Goal: Task Accomplishment & Management: Complete application form

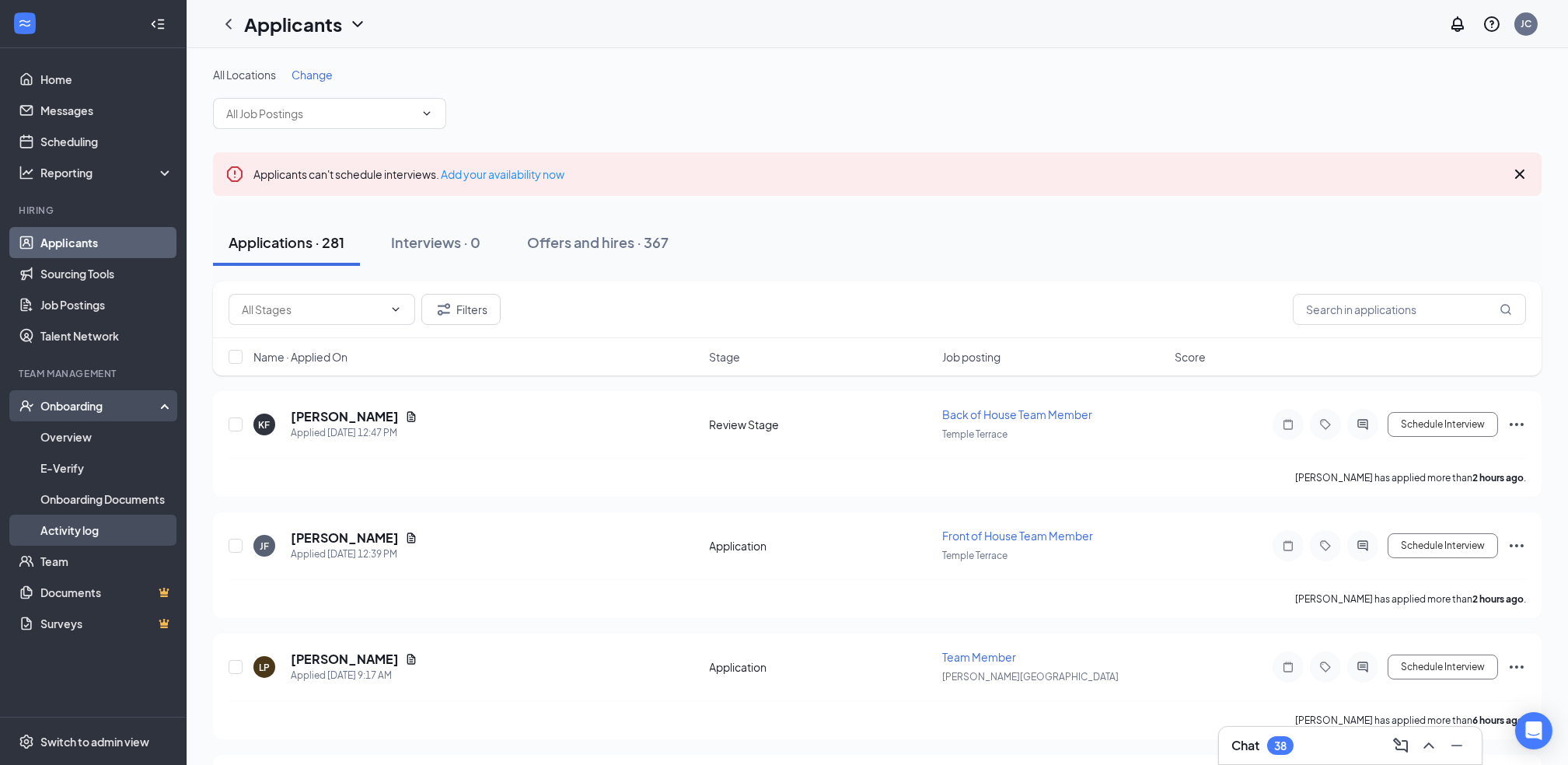
click at [80, 530] on link "Activity log" at bounding box center [107, 531] width 133 height 31
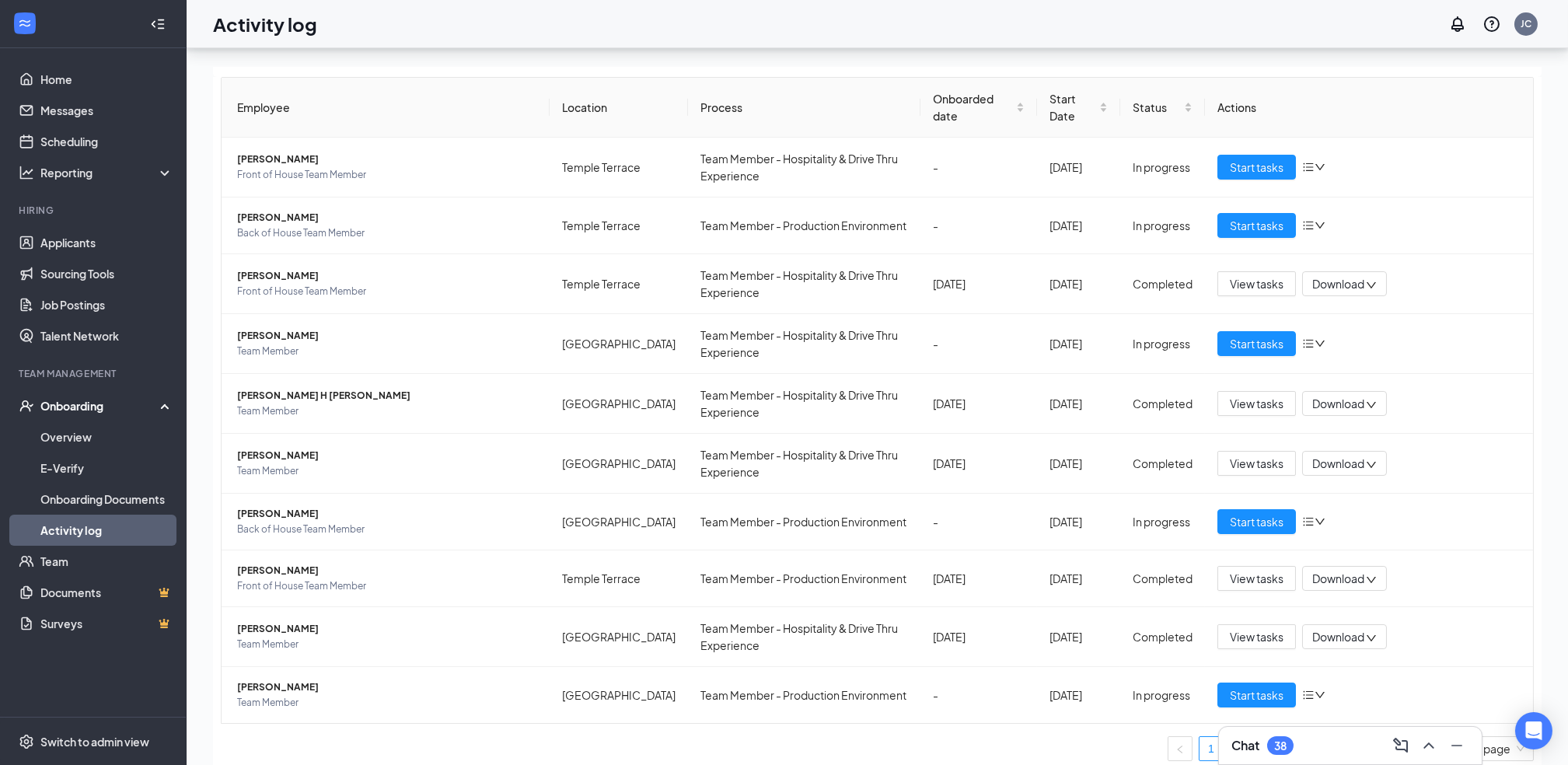
scroll to position [69, 0]
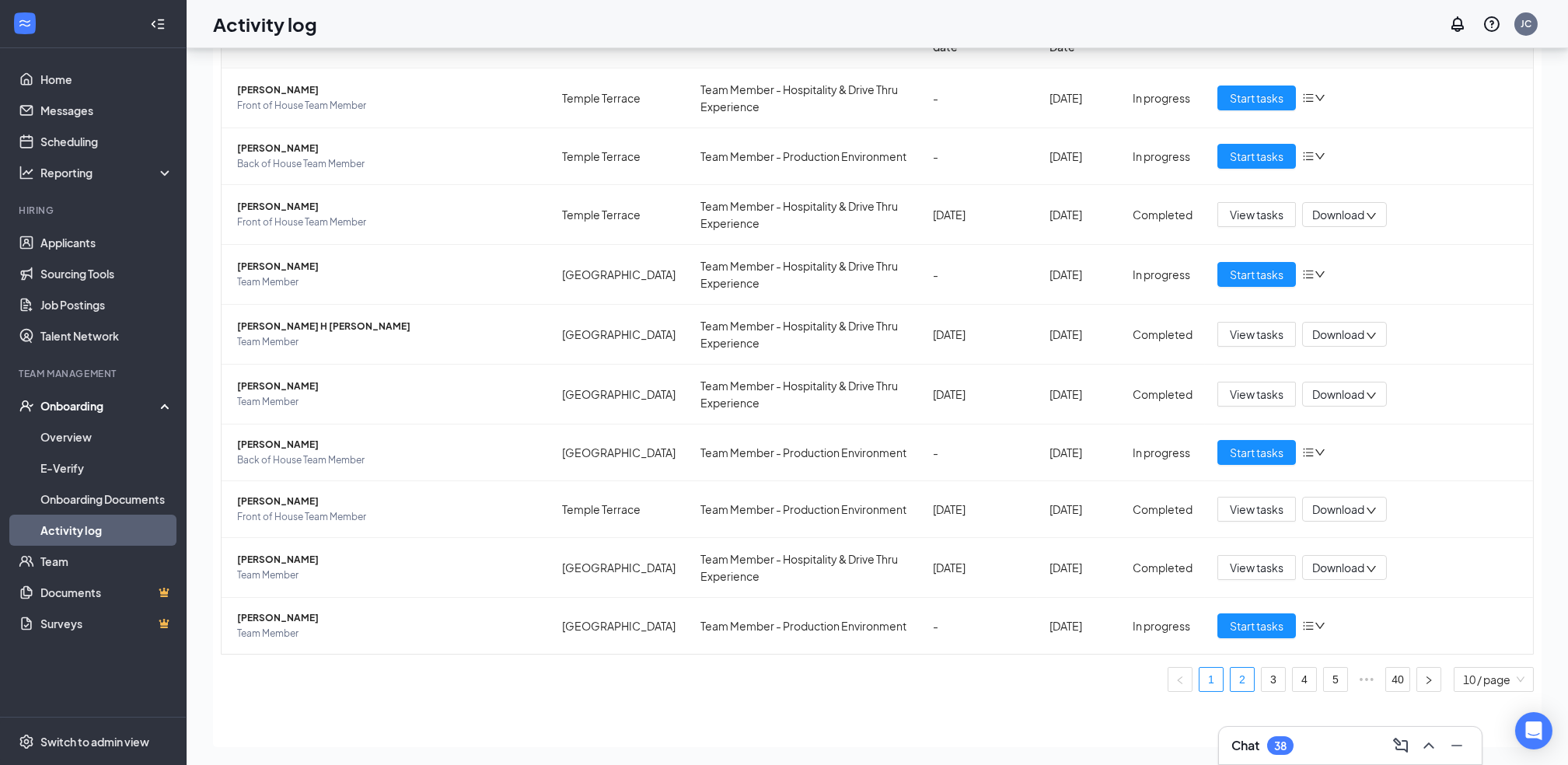
click at [1231, 679] on link "2" at bounding box center [1242, 679] width 23 height 23
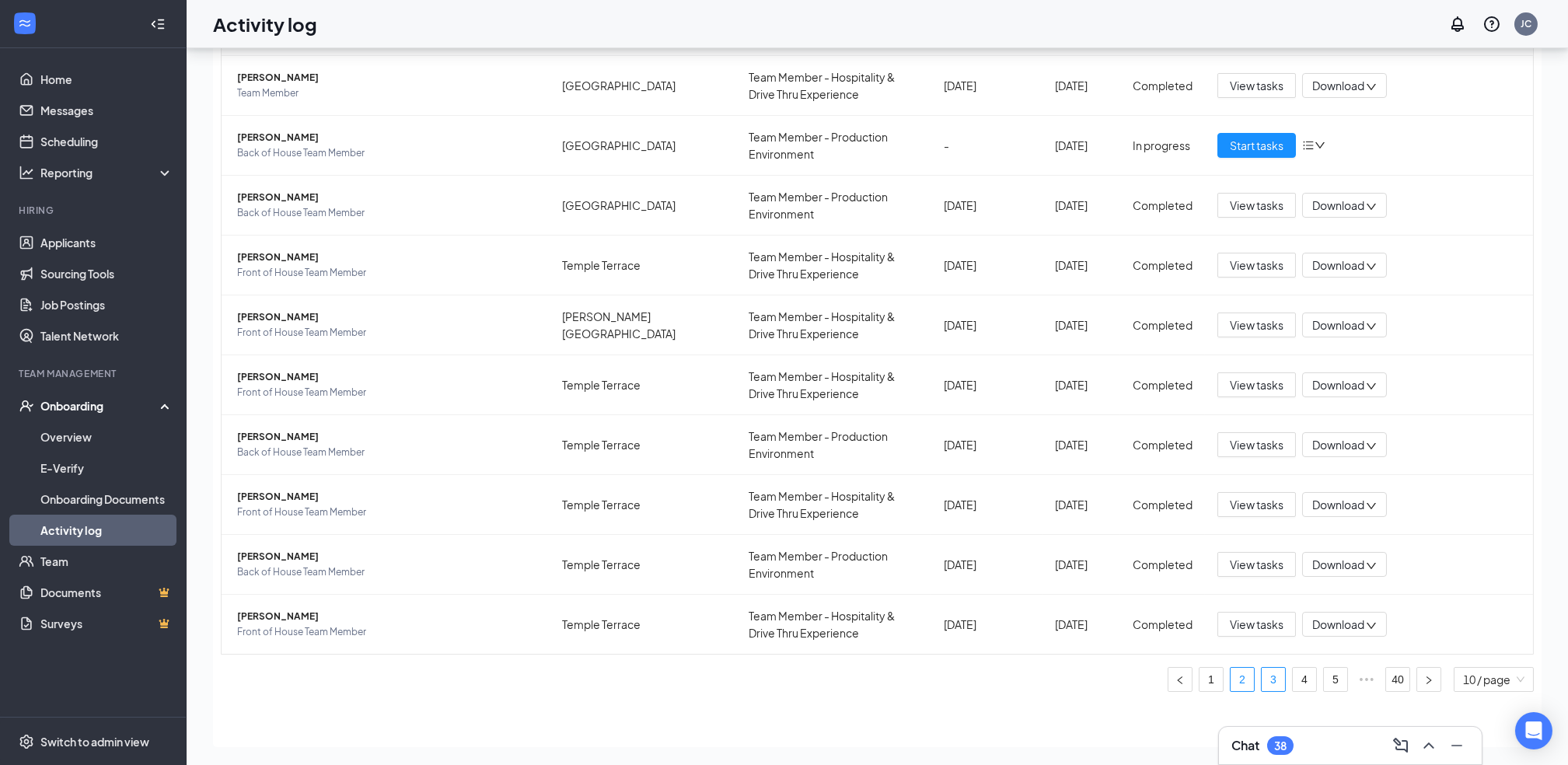
scroll to position [70, 0]
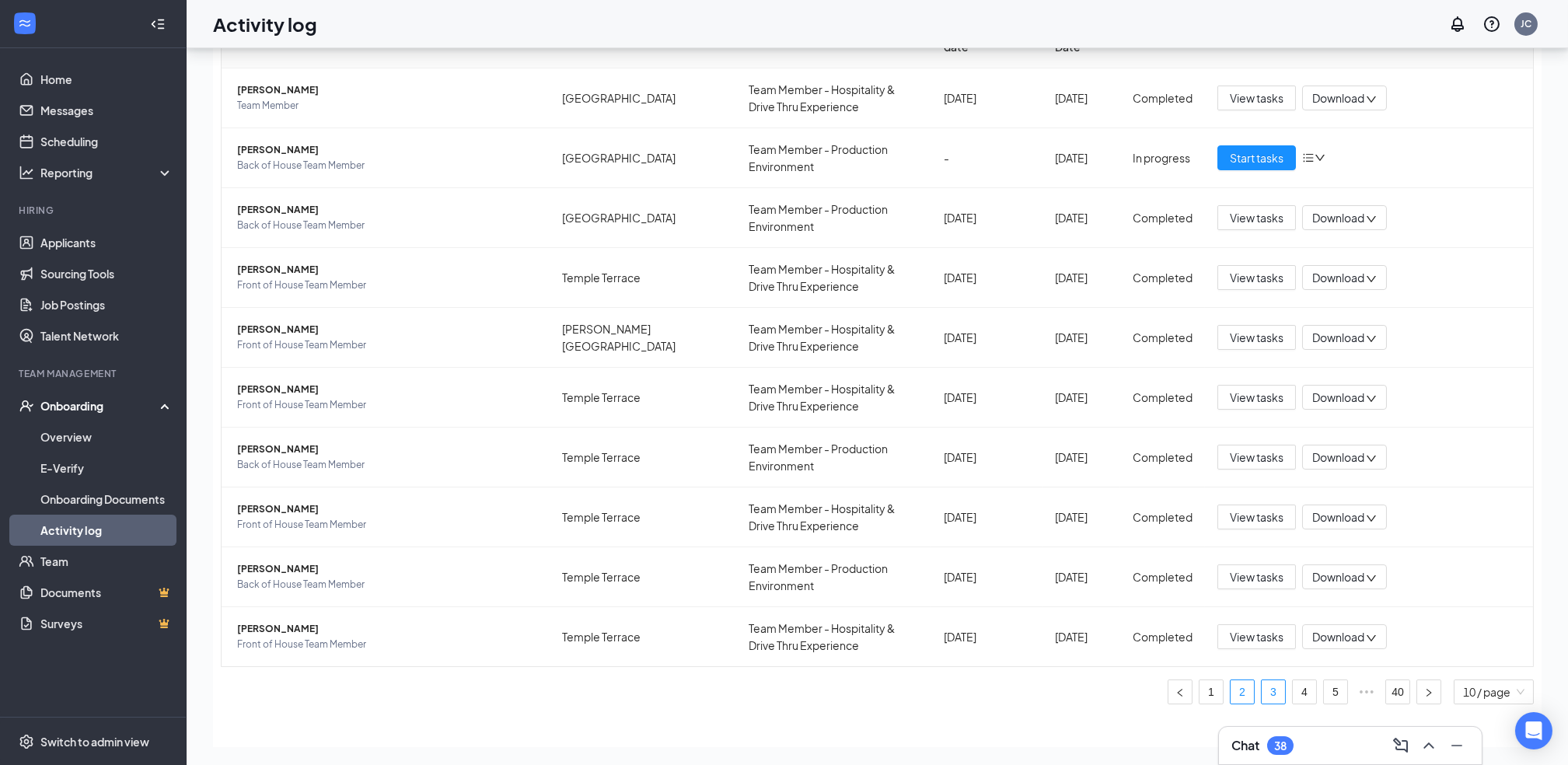
click at [1263, 682] on link "3" at bounding box center [1273, 692] width 23 height 23
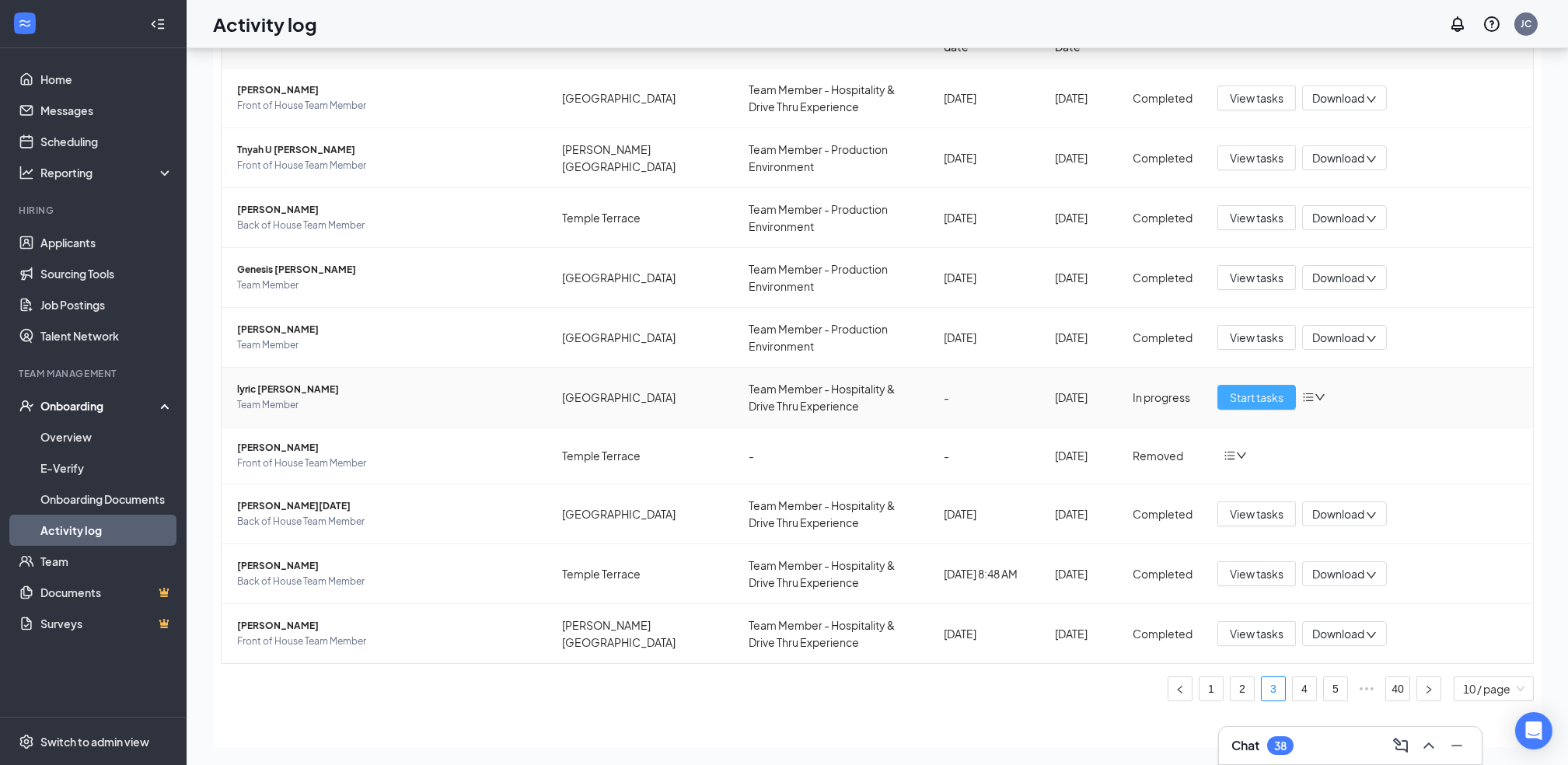
click at [1230, 389] on span "Start tasks" at bounding box center [1257, 398] width 54 height 17
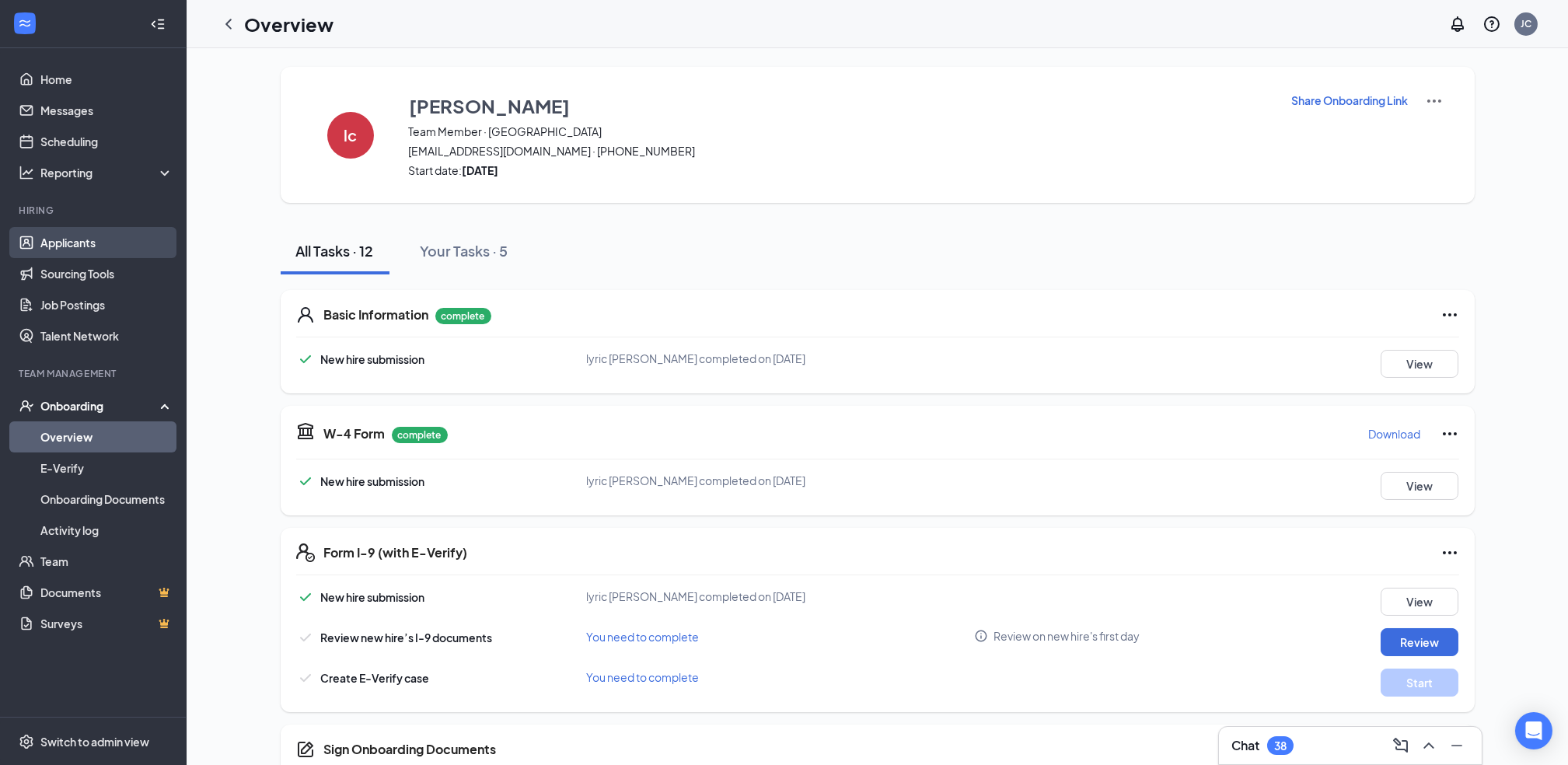
click at [89, 233] on link "Applicants" at bounding box center [107, 242] width 133 height 31
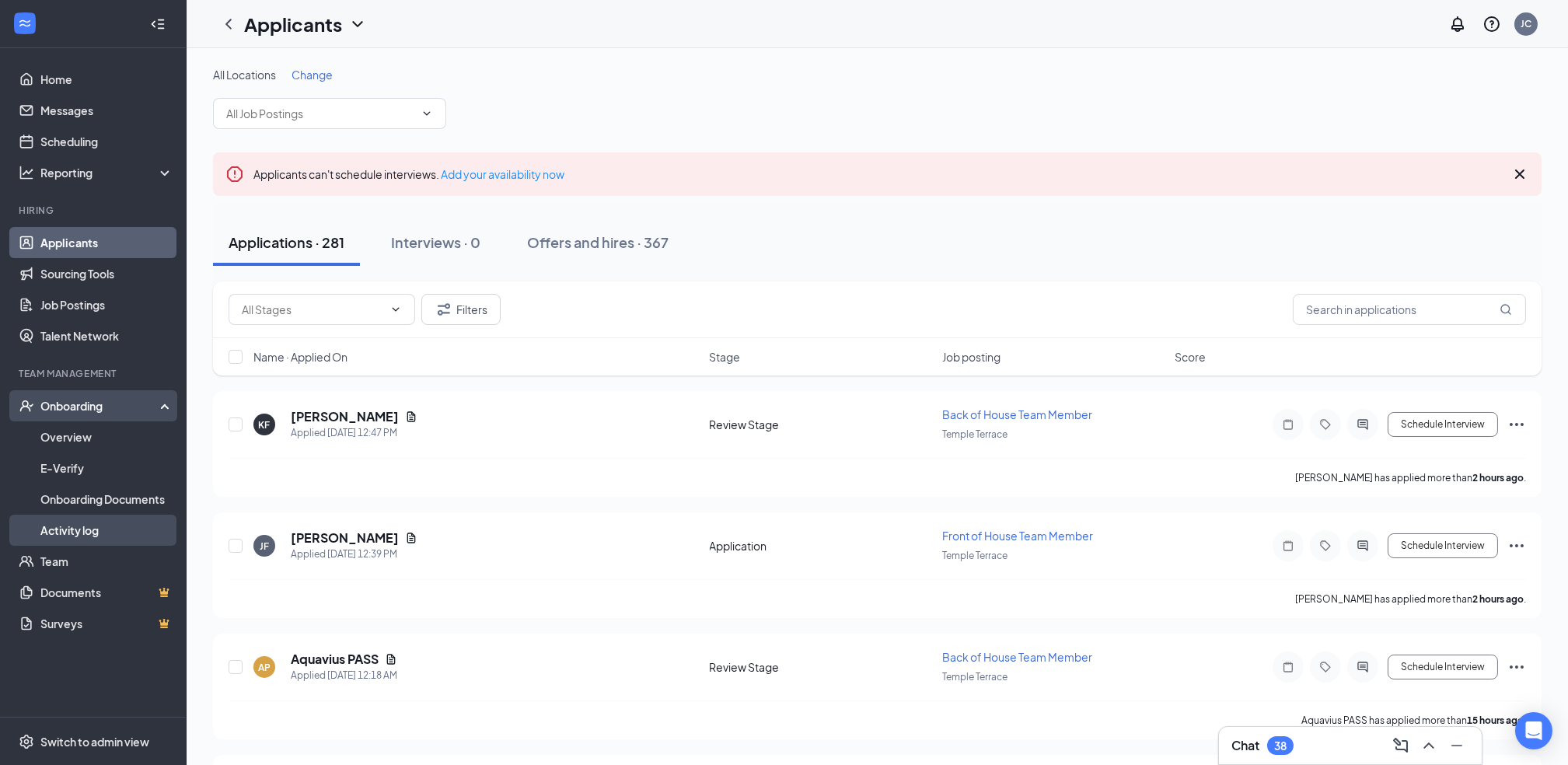
click at [102, 531] on link "Activity log" at bounding box center [107, 531] width 133 height 31
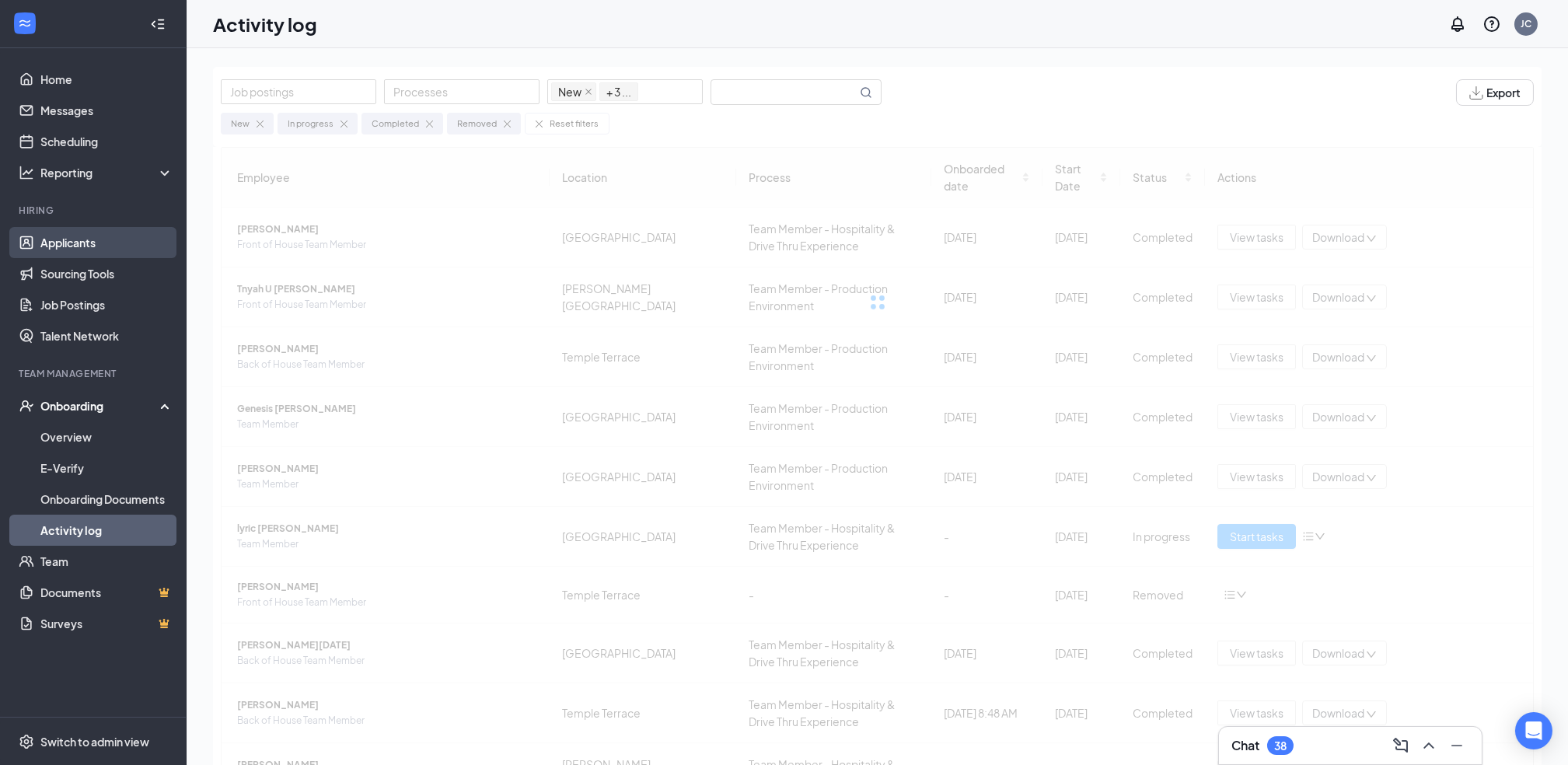
click at [91, 233] on link "Applicants" at bounding box center [107, 242] width 133 height 31
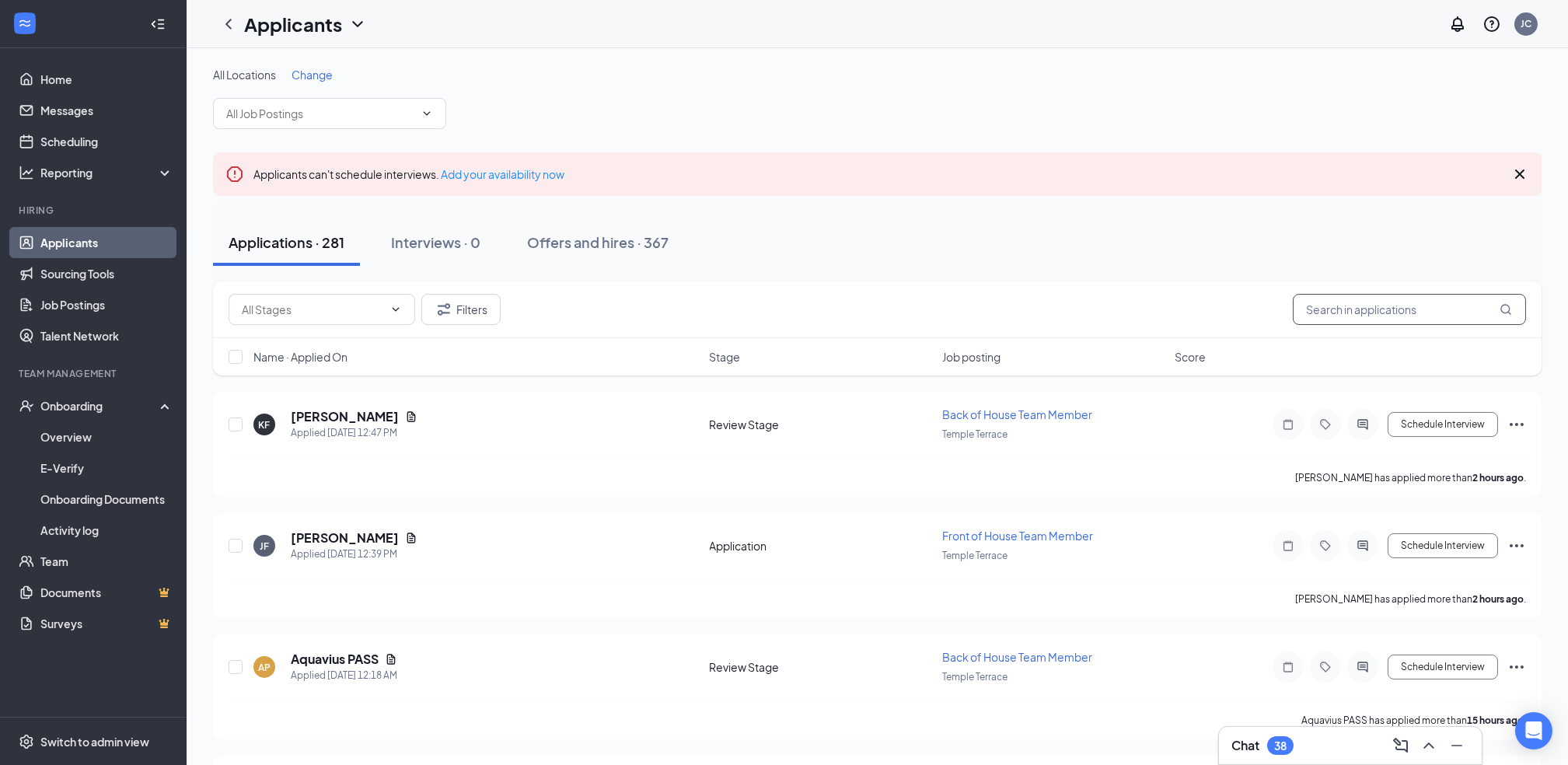
click at [1326, 304] on input "text" at bounding box center [1409, 309] width 233 height 31
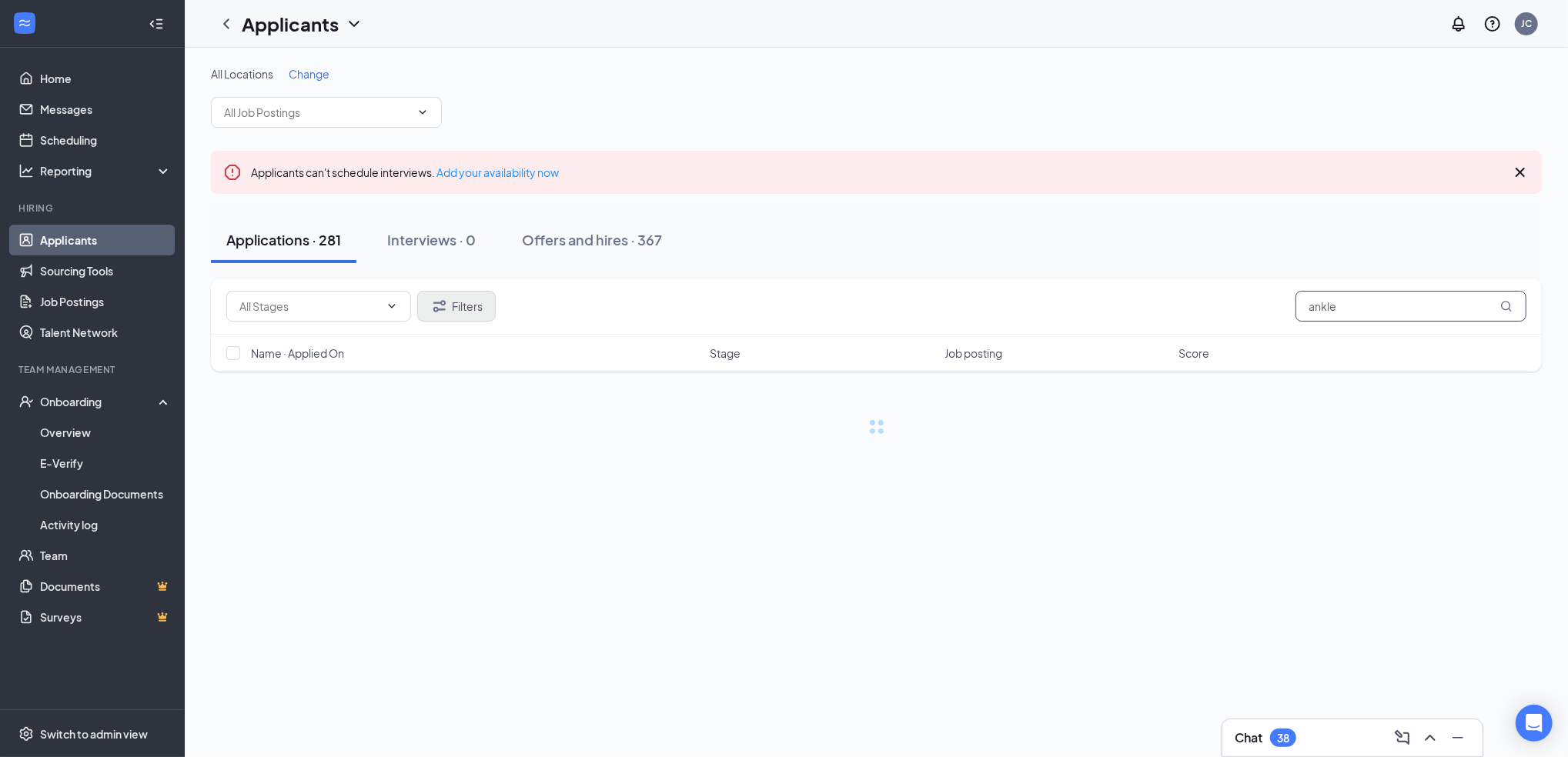
type input "ankle"
click at [465, 309] on button "Filters" at bounding box center [457, 306] width 79 height 30
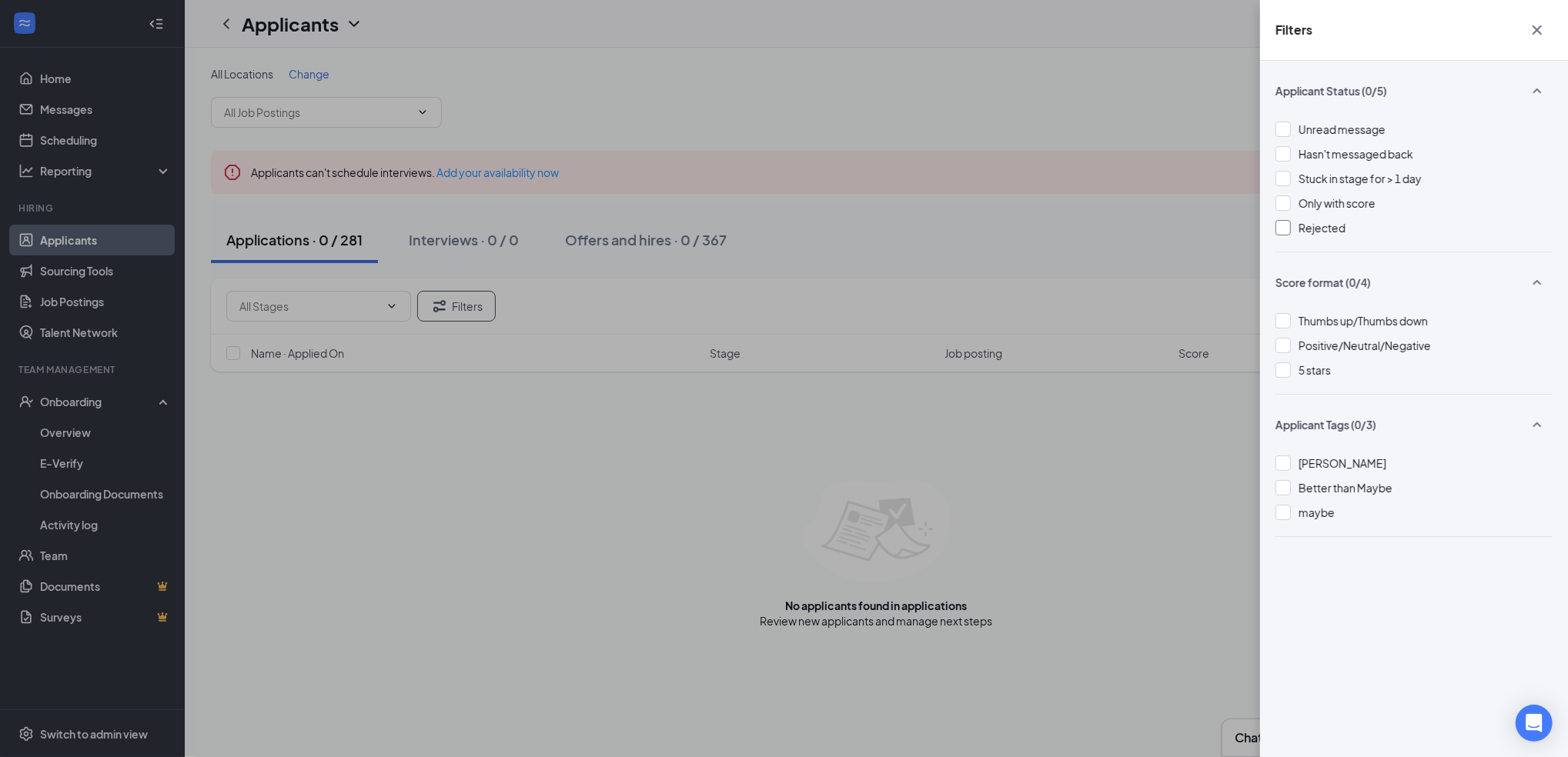
click at [1285, 232] on div at bounding box center [1284, 227] width 15 height 15
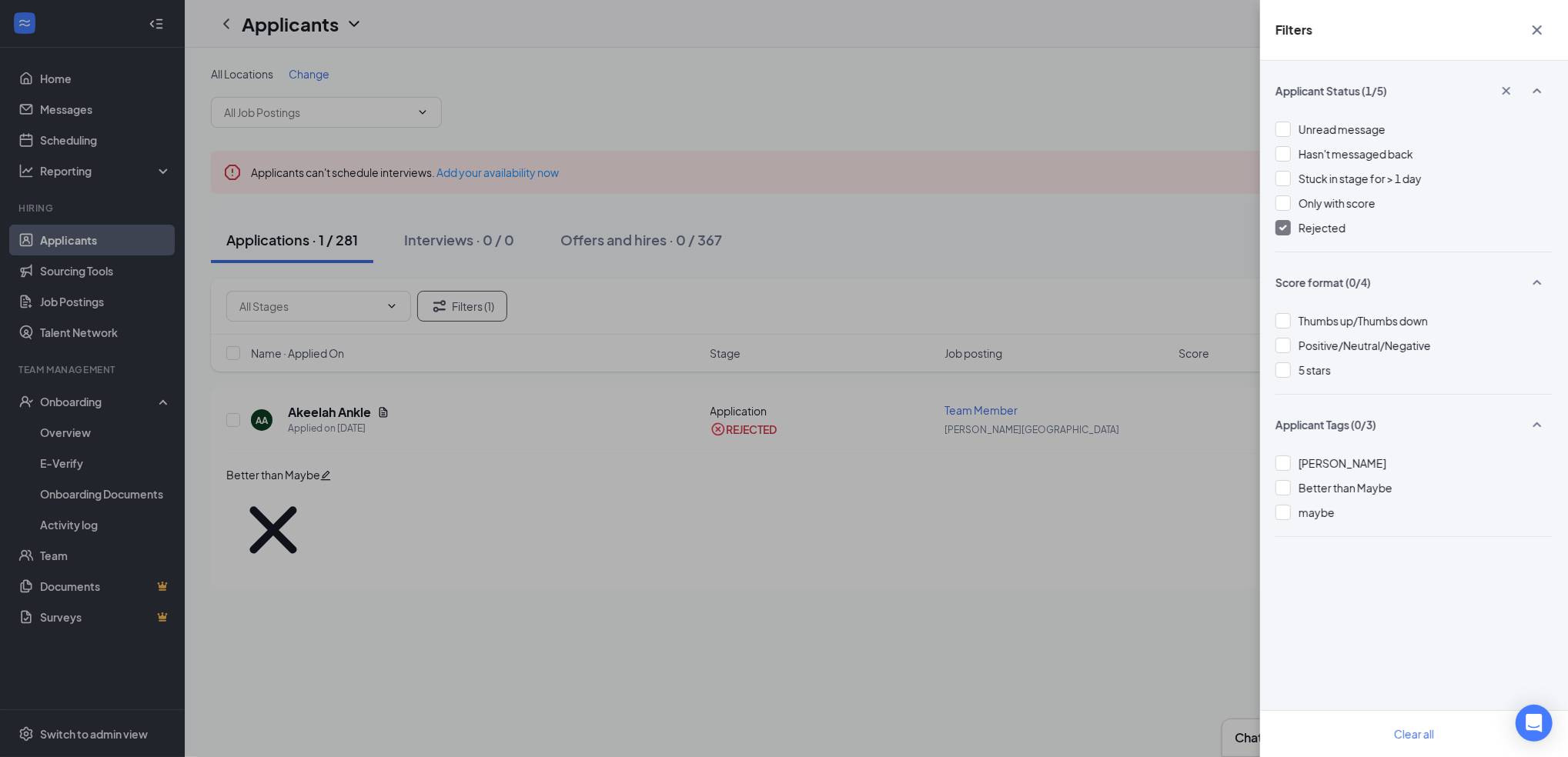
click at [317, 414] on div "Filters Applicant Status (1/5) Unread message Hasn't messaged back Stuck in sta…" at bounding box center [784, 378] width 1568 height 757
click at [317, 410] on div "Filters Applicant Status (1/5) Unread message Hasn't messaged back Stuck in sta…" at bounding box center [784, 378] width 1568 height 757
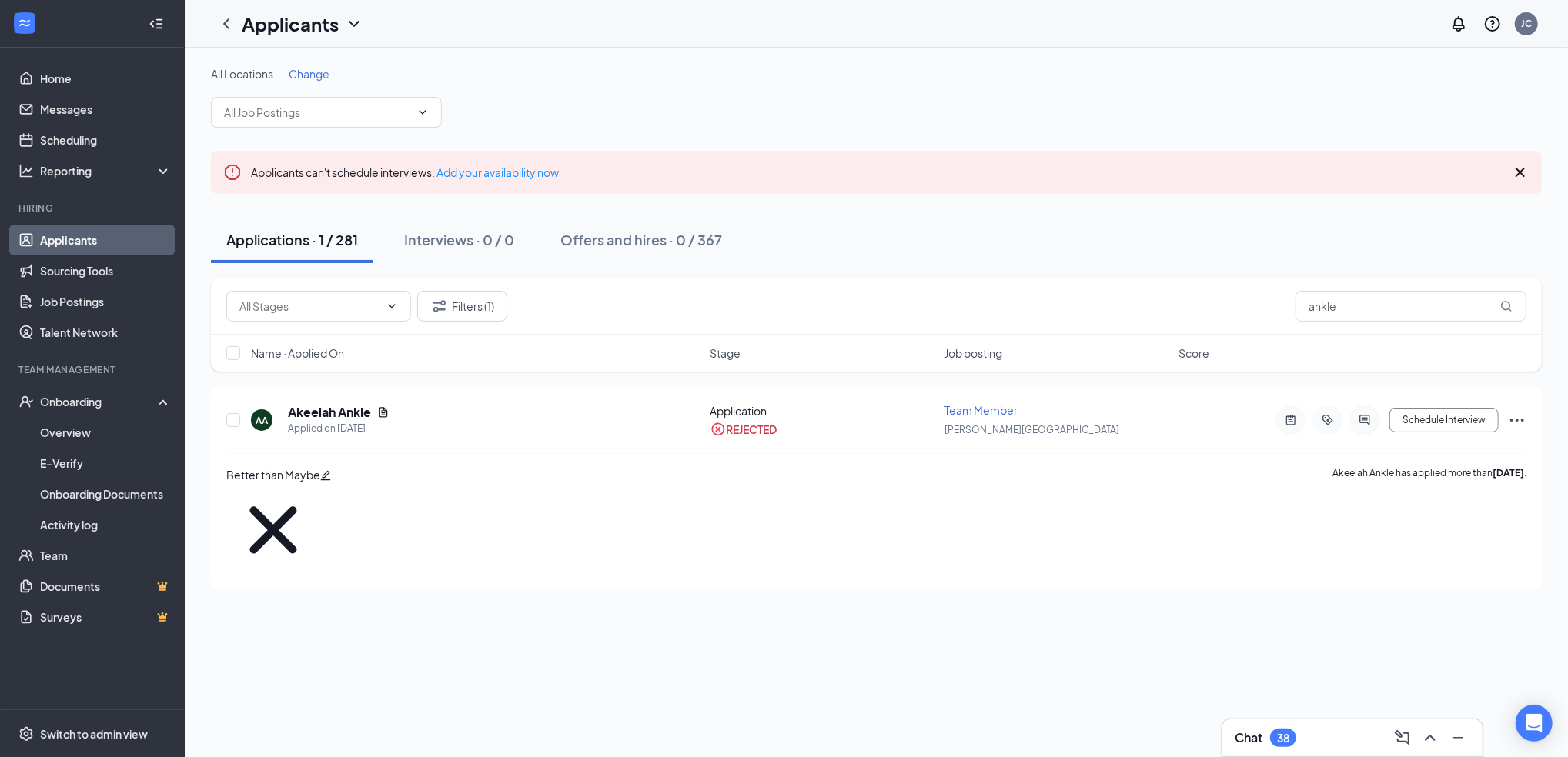
click at [317, 410] on h5 "Akeelah Ankle" at bounding box center [329, 413] width 83 height 17
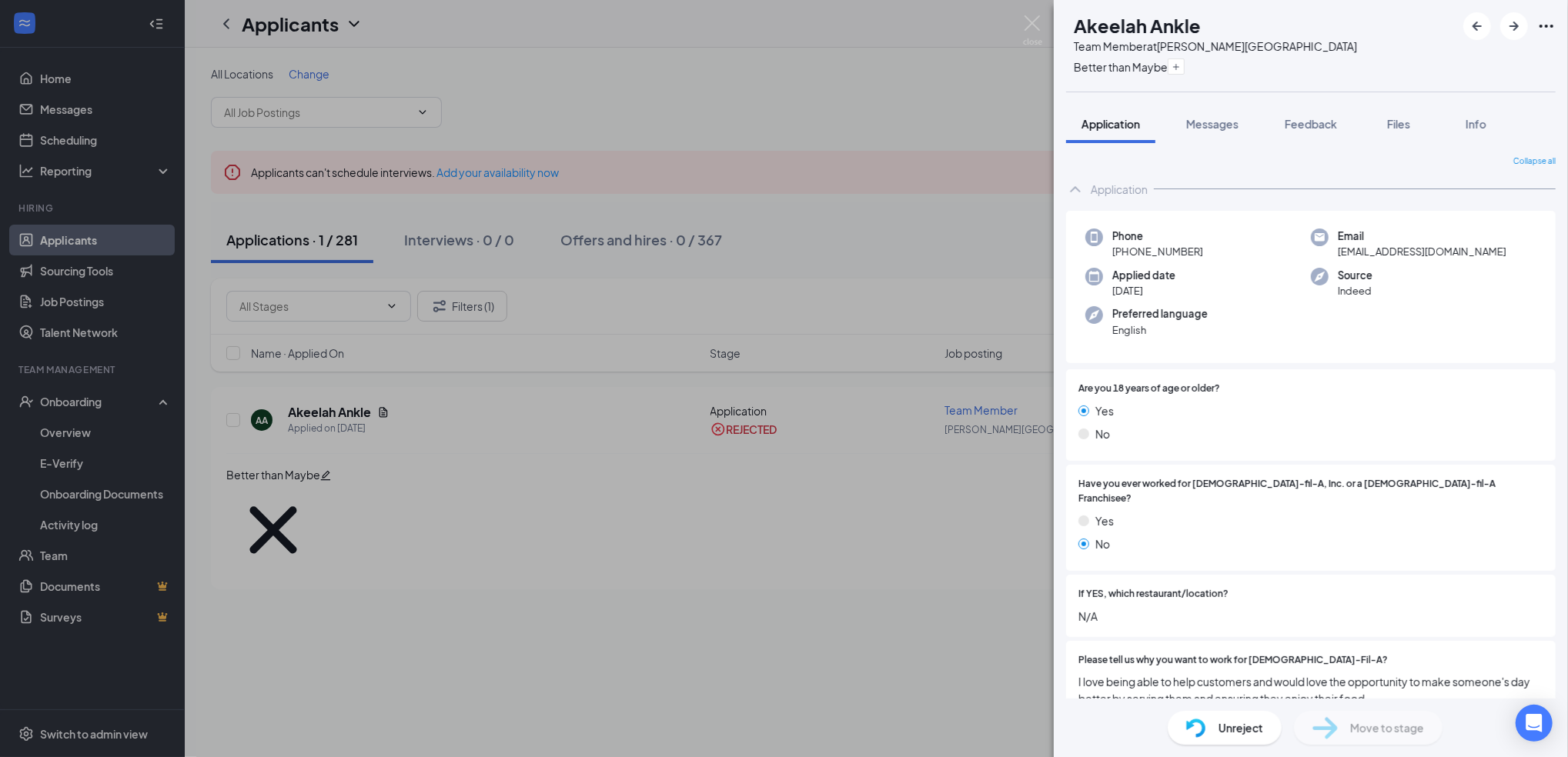
click at [1219, 728] on span "Unreject" at bounding box center [1241, 728] width 45 height 17
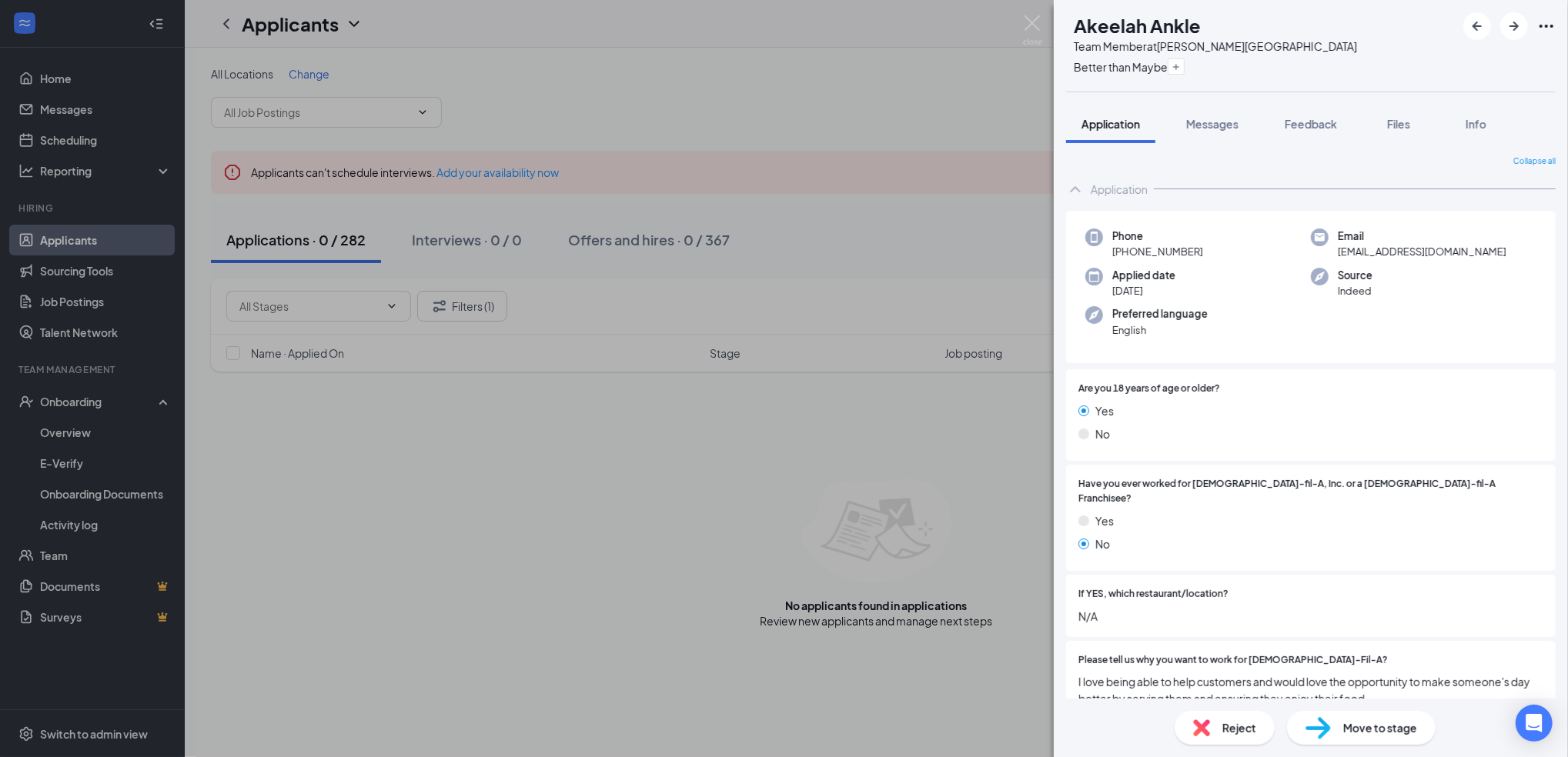
click at [1362, 728] on span "Move to stage" at bounding box center [1381, 728] width 74 height 17
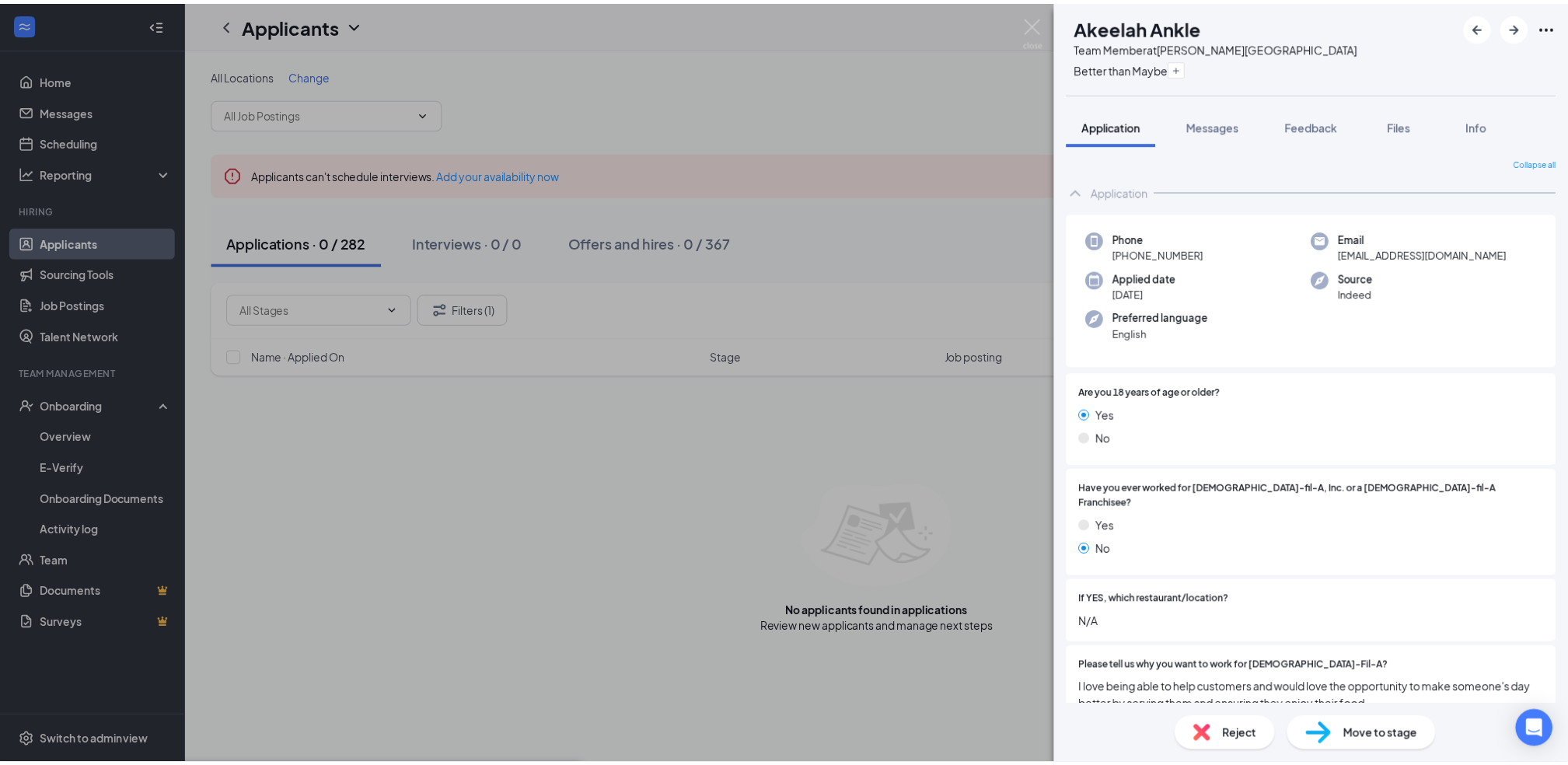
scroll to position [124, 0]
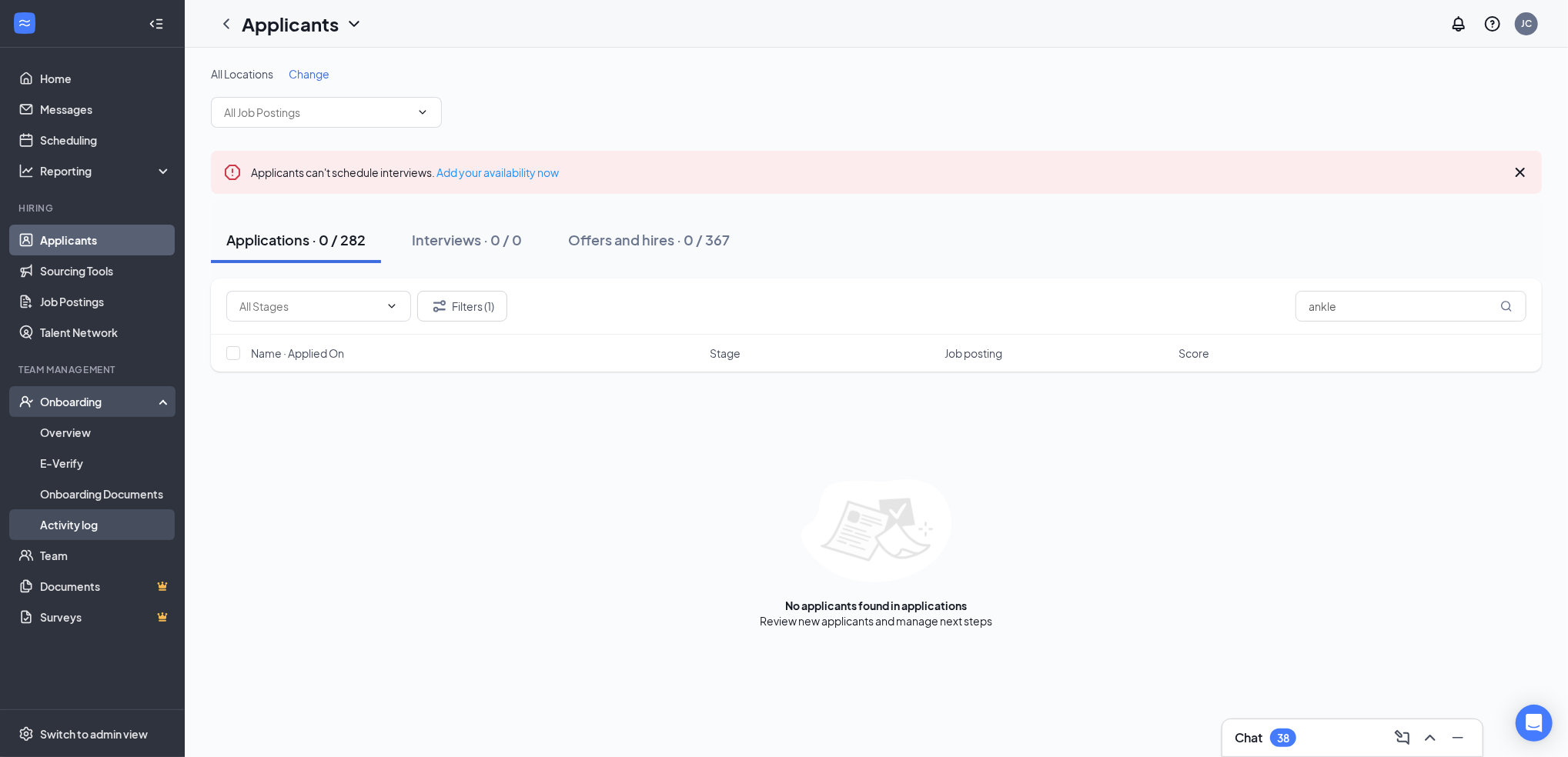
click at [87, 530] on link "Activity log" at bounding box center [106, 525] width 131 height 30
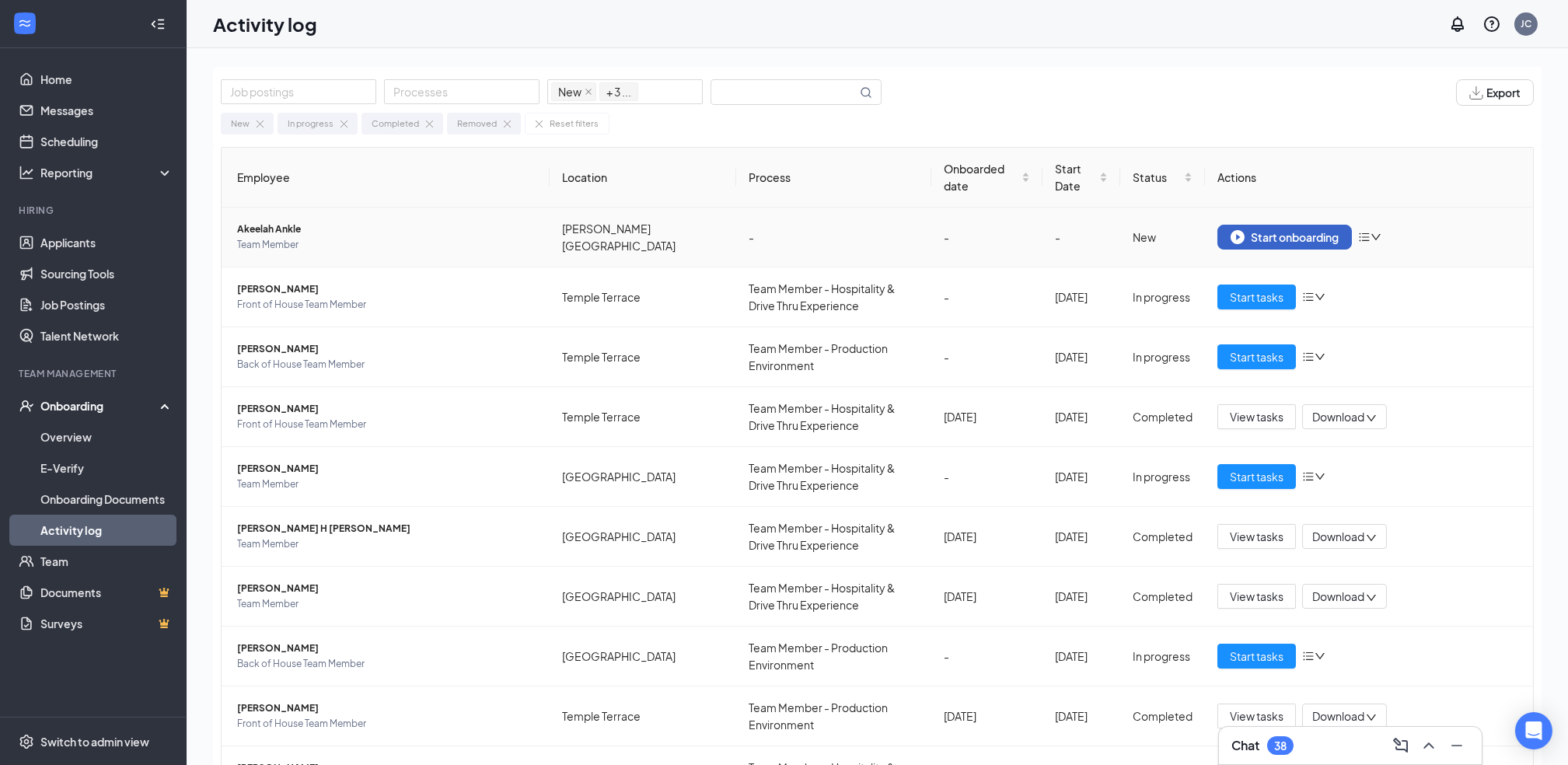
click at [1268, 239] on div "Start onboarding" at bounding box center [1285, 237] width 108 height 14
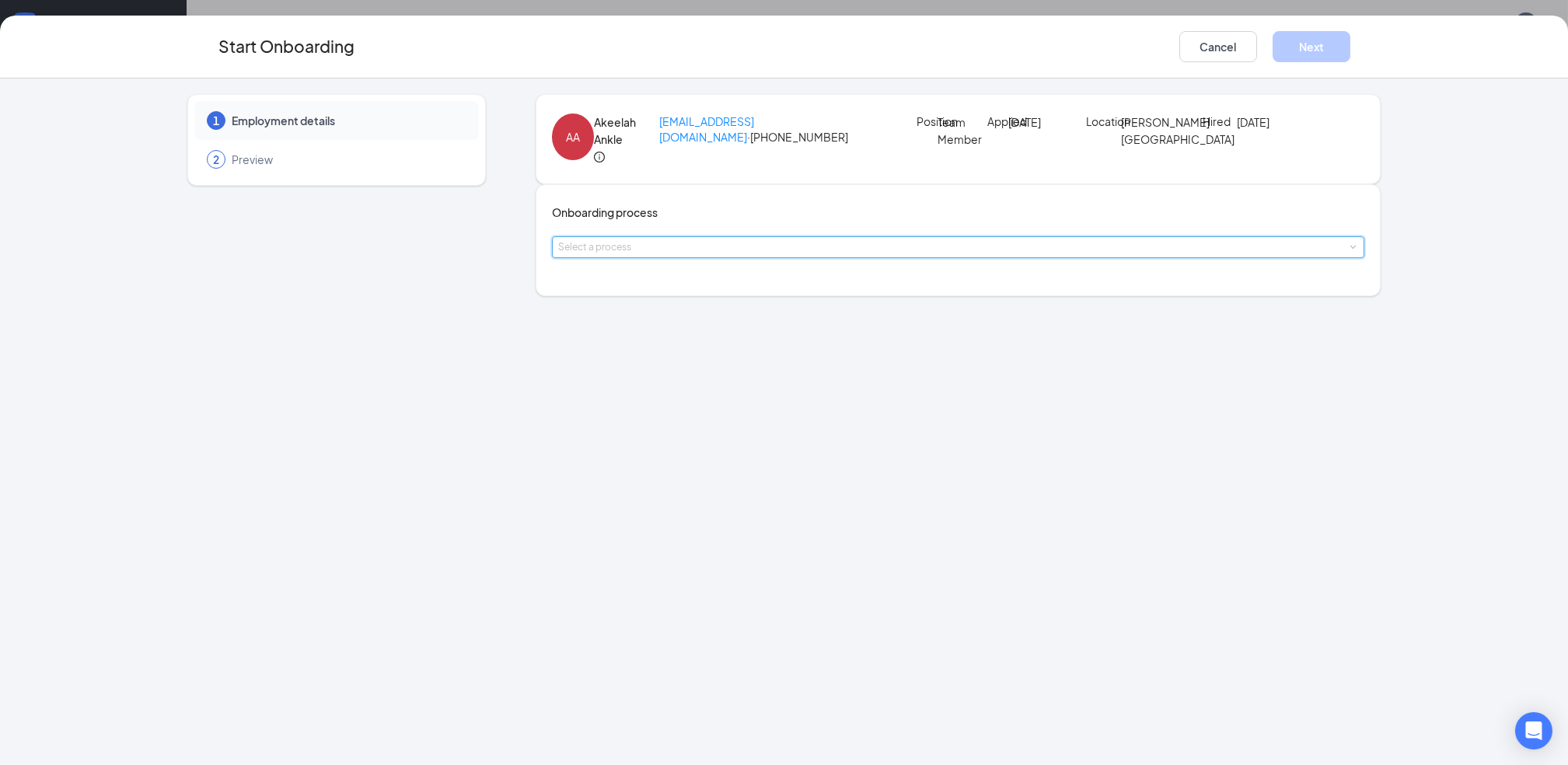
click at [805, 258] on div "Select a process" at bounding box center [958, 247] width 800 height 20
click at [736, 375] on span "Team Member - Hospitality & Drive Thru Experience" at bounding box center [700, 376] width 258 height 14
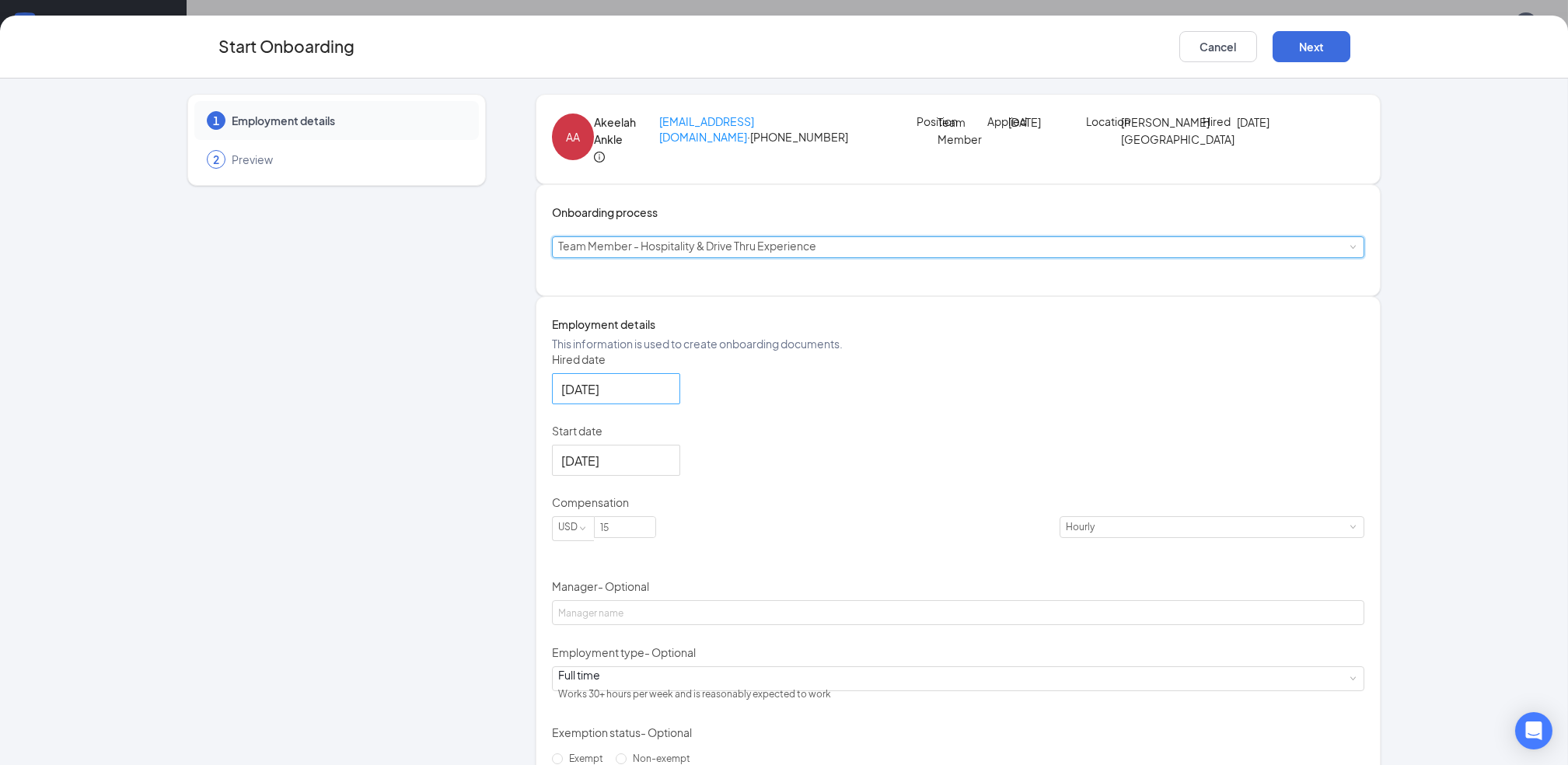
click at [680, 405] on div "[DATE]" at bounding box center [616, 388] width 129 height 31
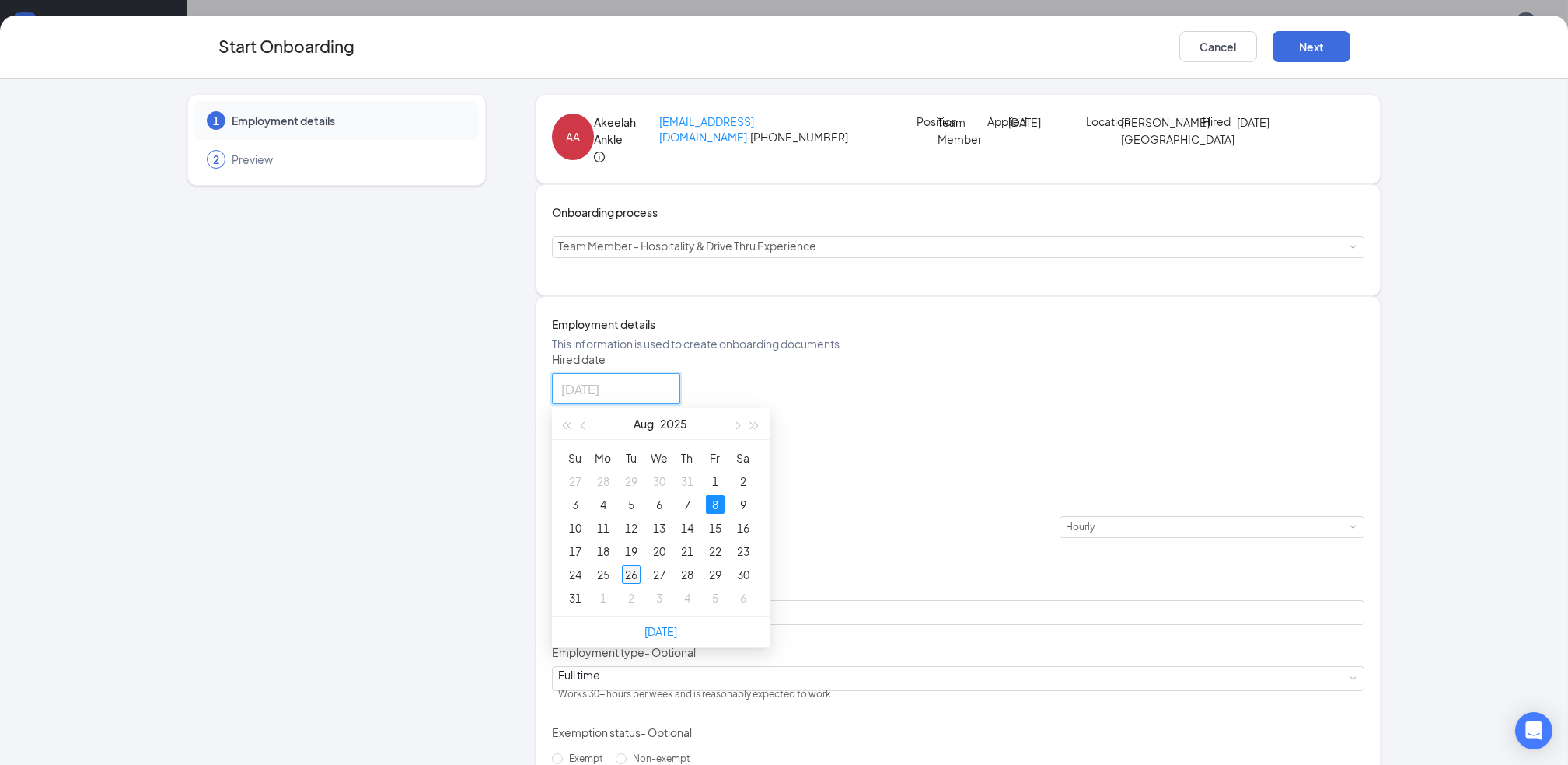
type input "[DATE]"
click at [631, 584] on div "26" at bounding box center [630, 574] width 18 height 18
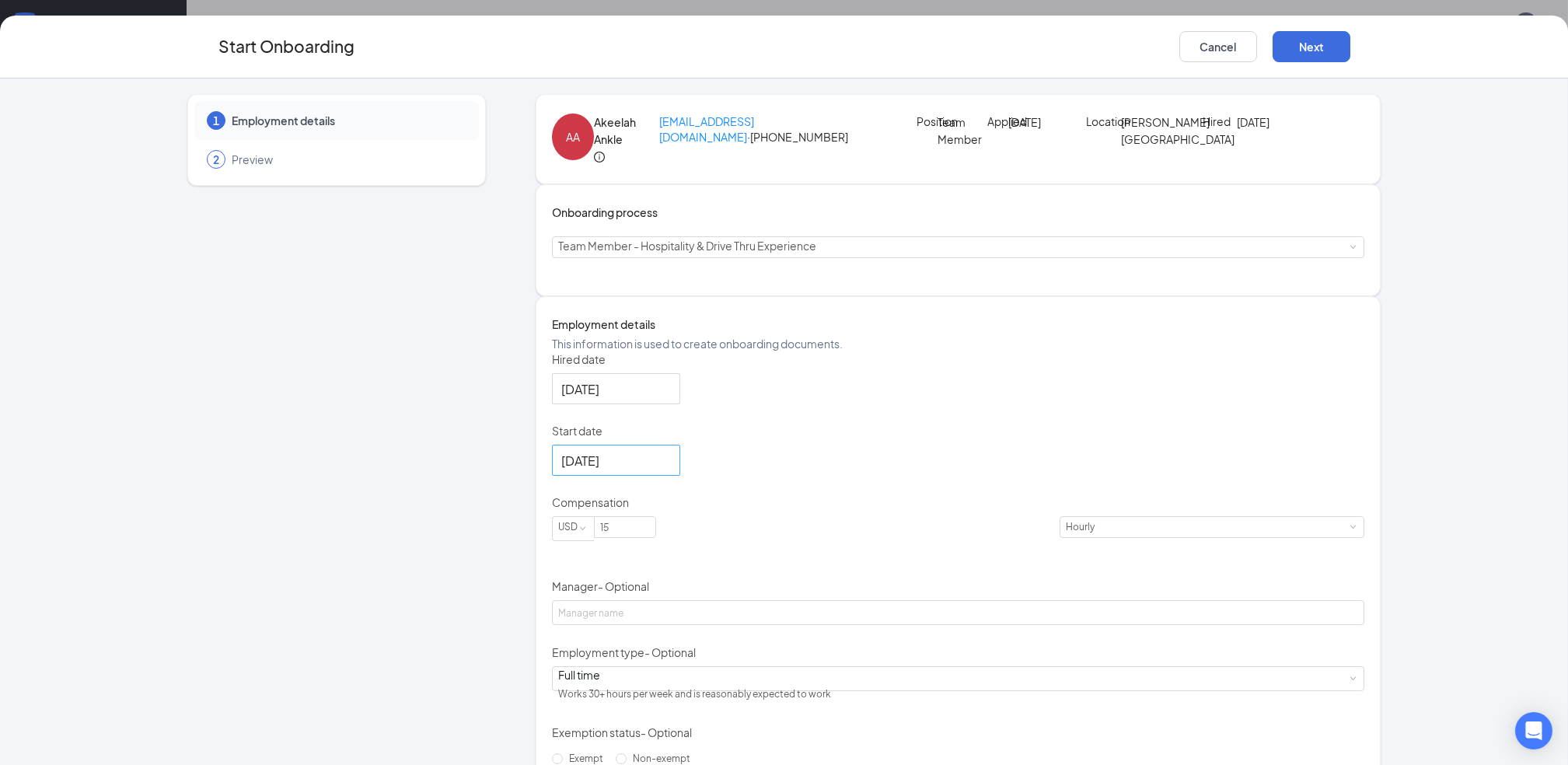
click at [680, 476] on div "[DATE]" at bounding box center [616, 460] width 129 height 31
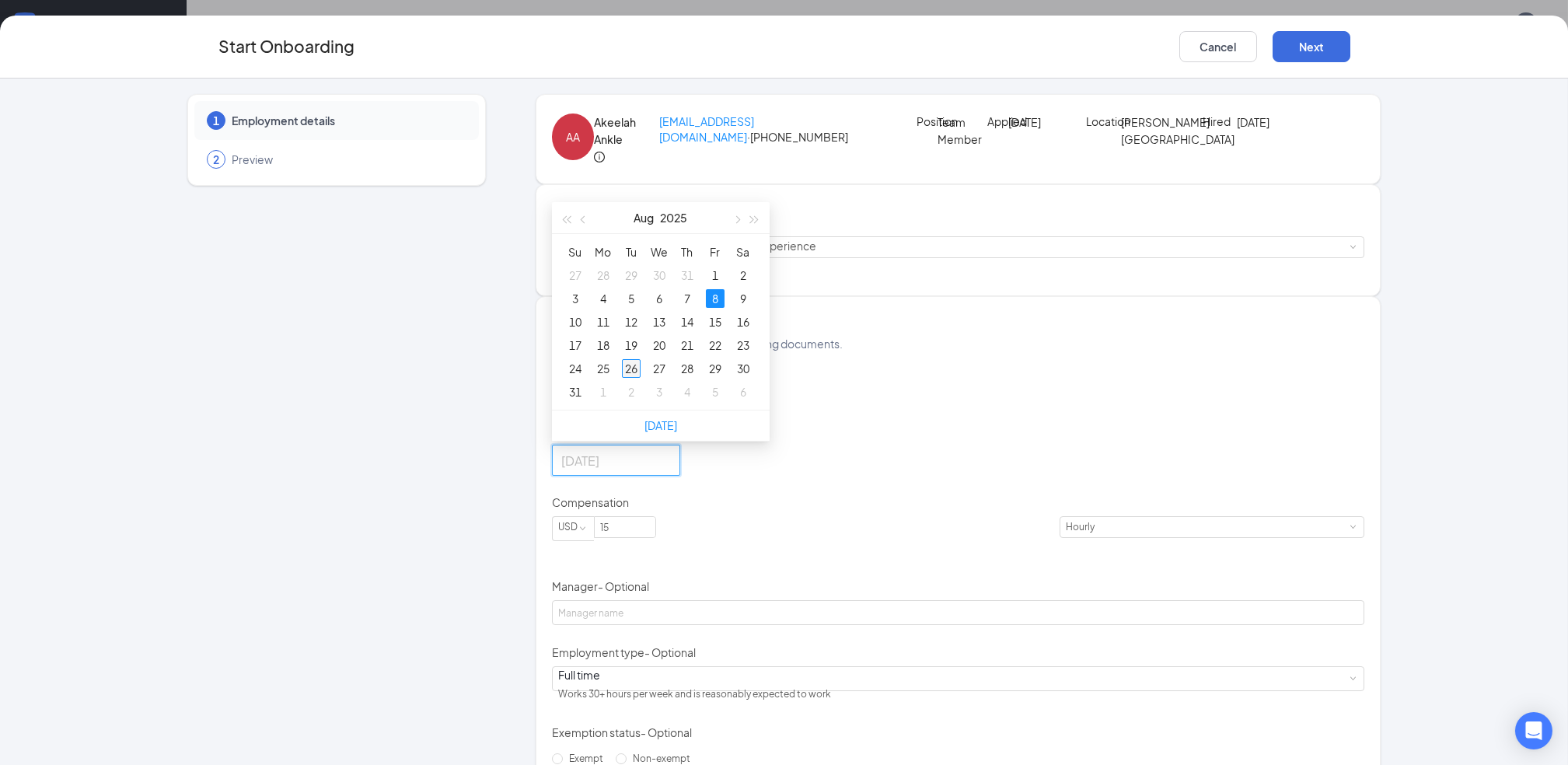
type input "[DATE]"
click at [638, 378] on div "26" at bounding box center [630, 368] width 18 height 18
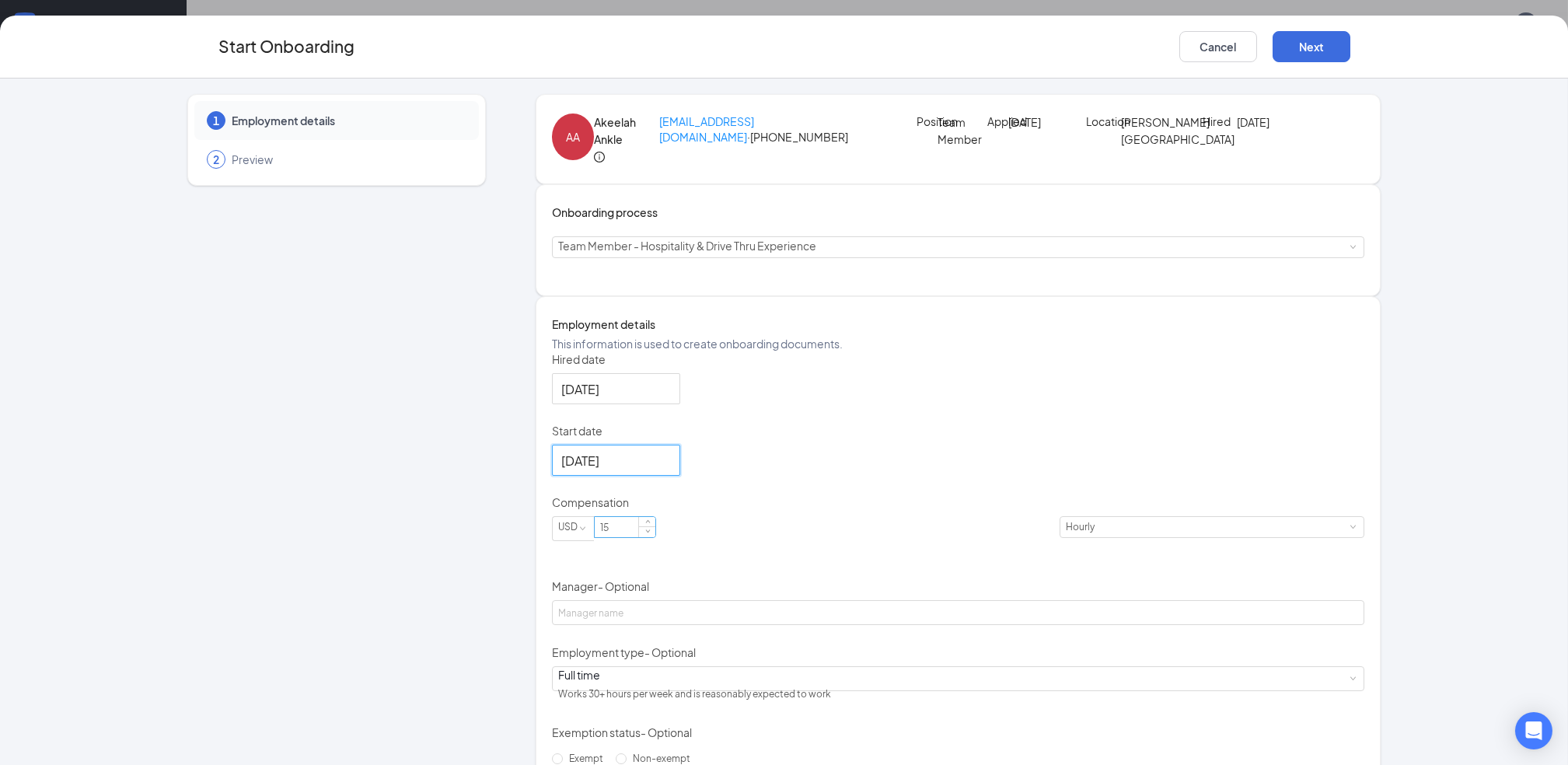
click at [637, 537] on input "15" at bounding box center [625, 527] width 61 height 20
type input "14"
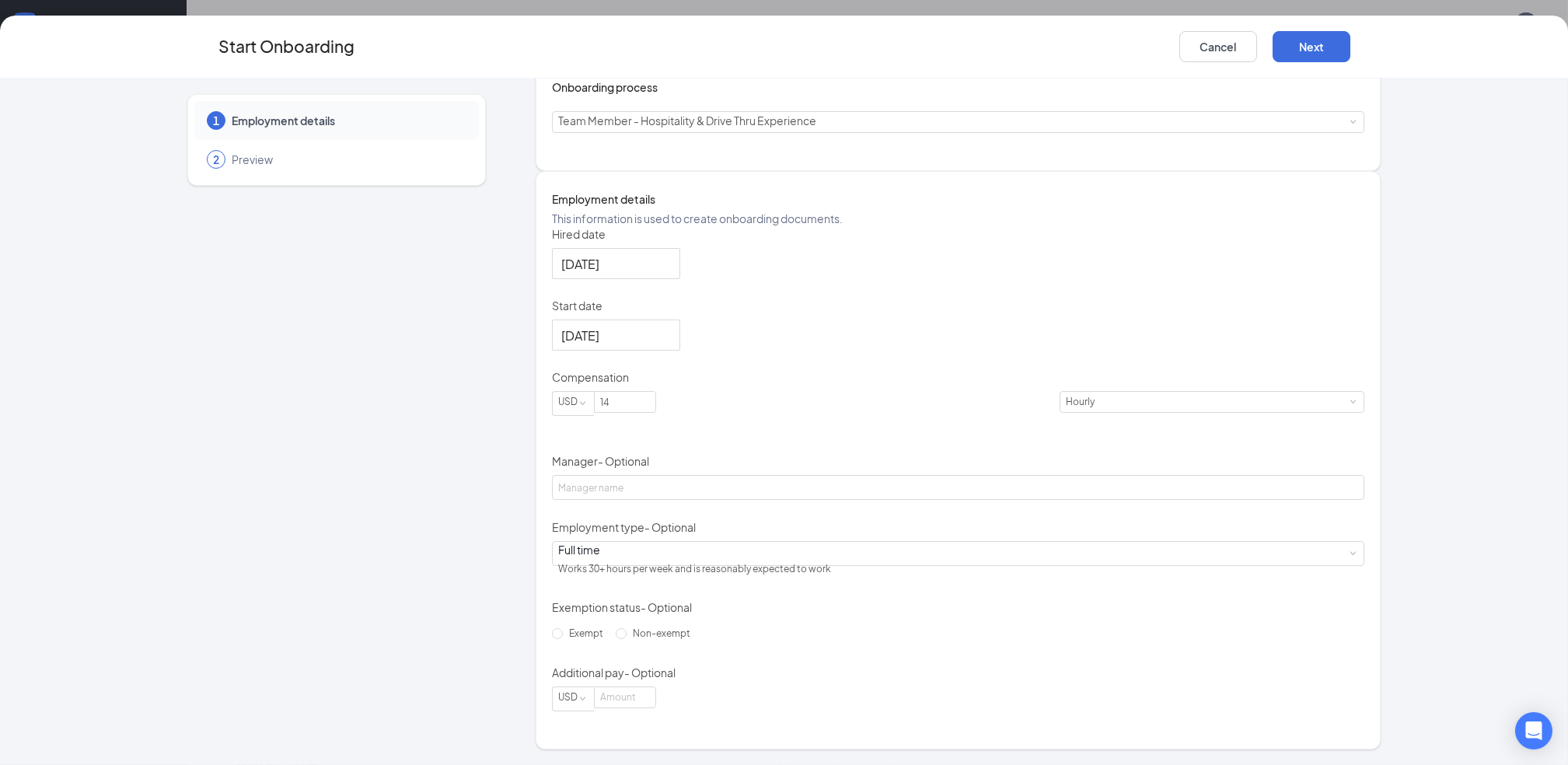
scroll to position [220, 0]
click at [803, 555] on div "Full time Works 30+ hours per week and is reasonably expected to work" at bounding box center [958, 554] width 813 height 25
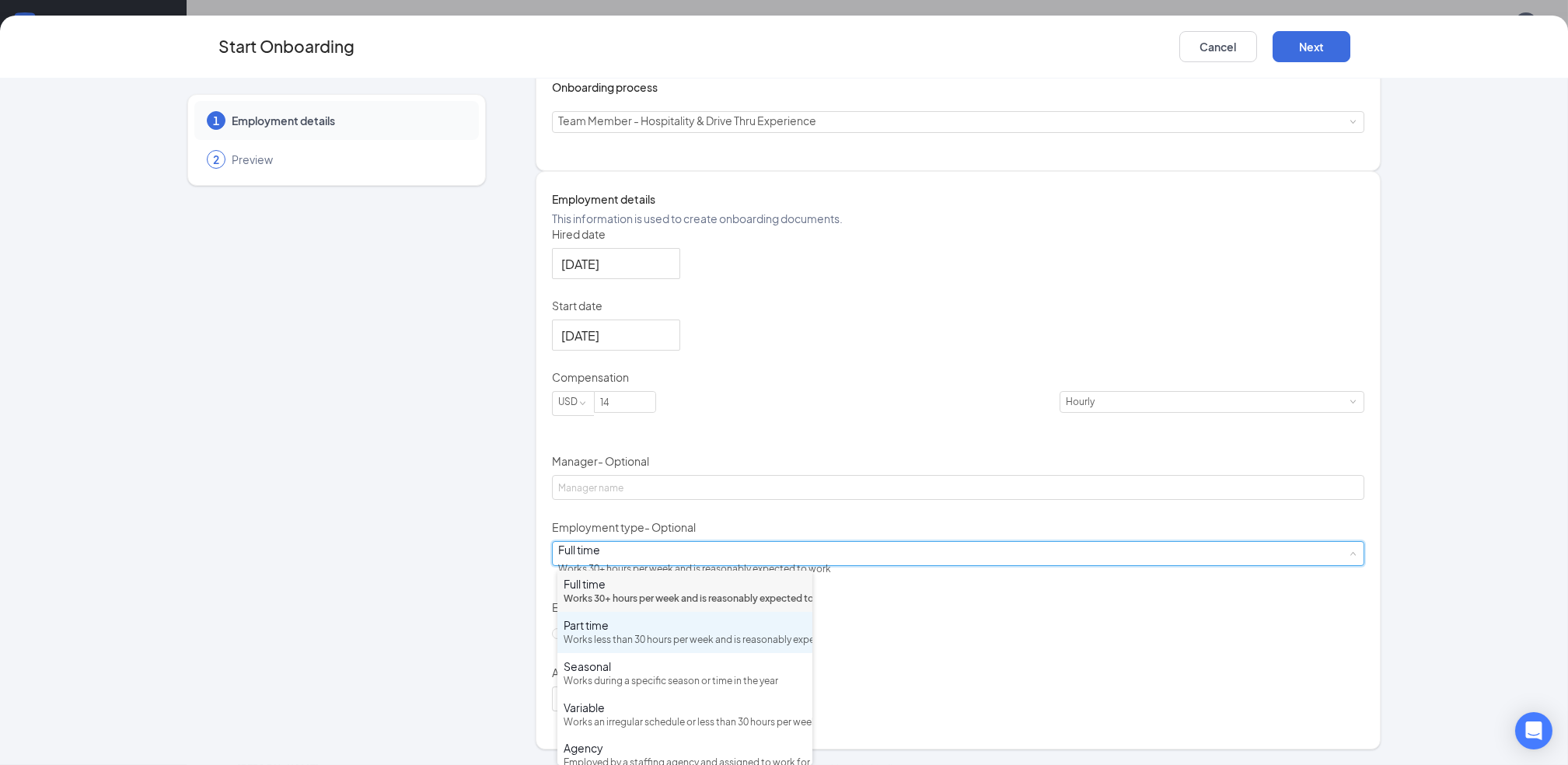
click at [674, 648] on div "Works less than 30 hours per week and is reasonably expected to work" at bounding box center [685, 640] width 242 height 14
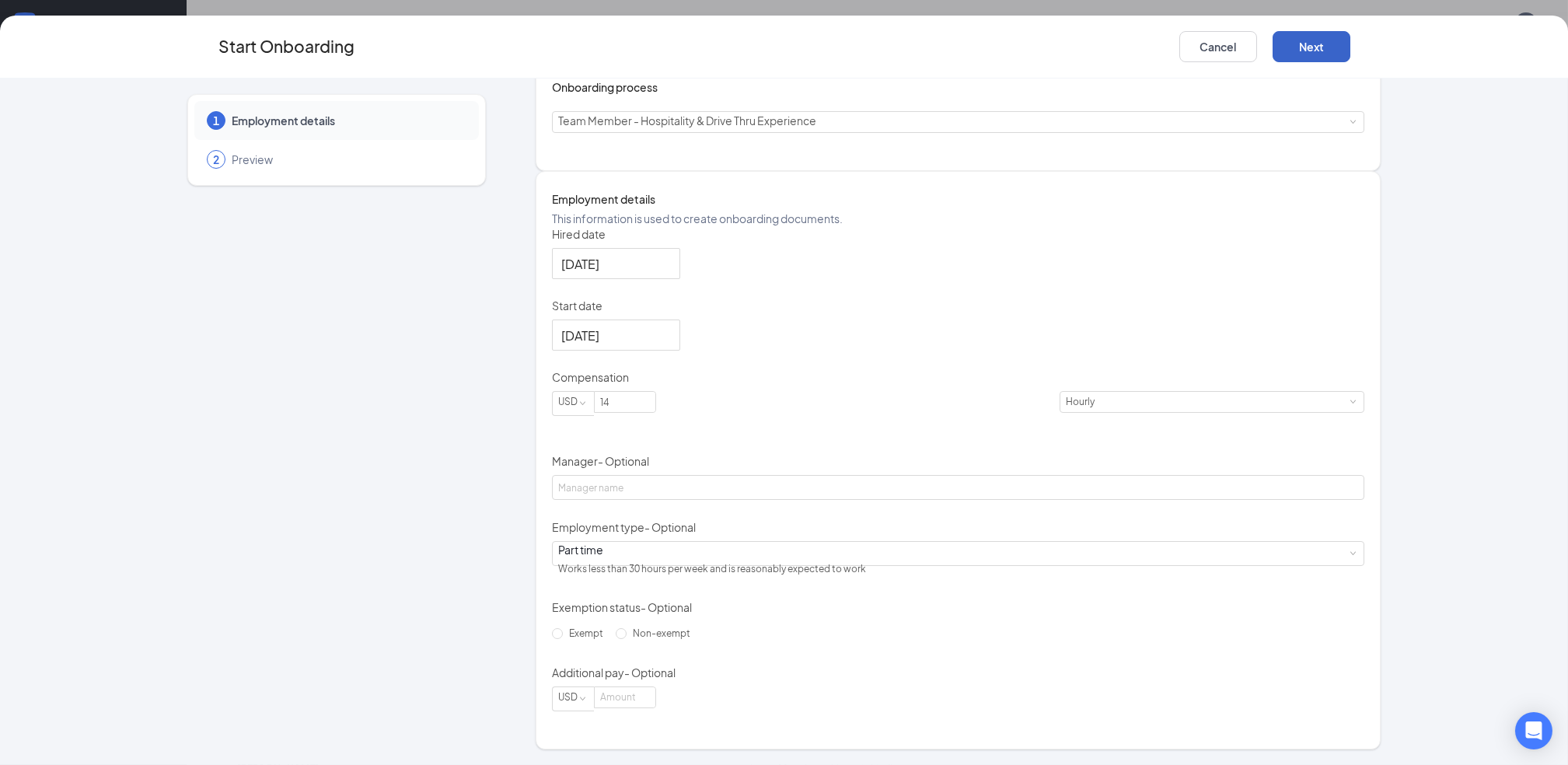
click at [1294, 42] on button "Next" at bounding box center [1311, 46] width 78 height 31
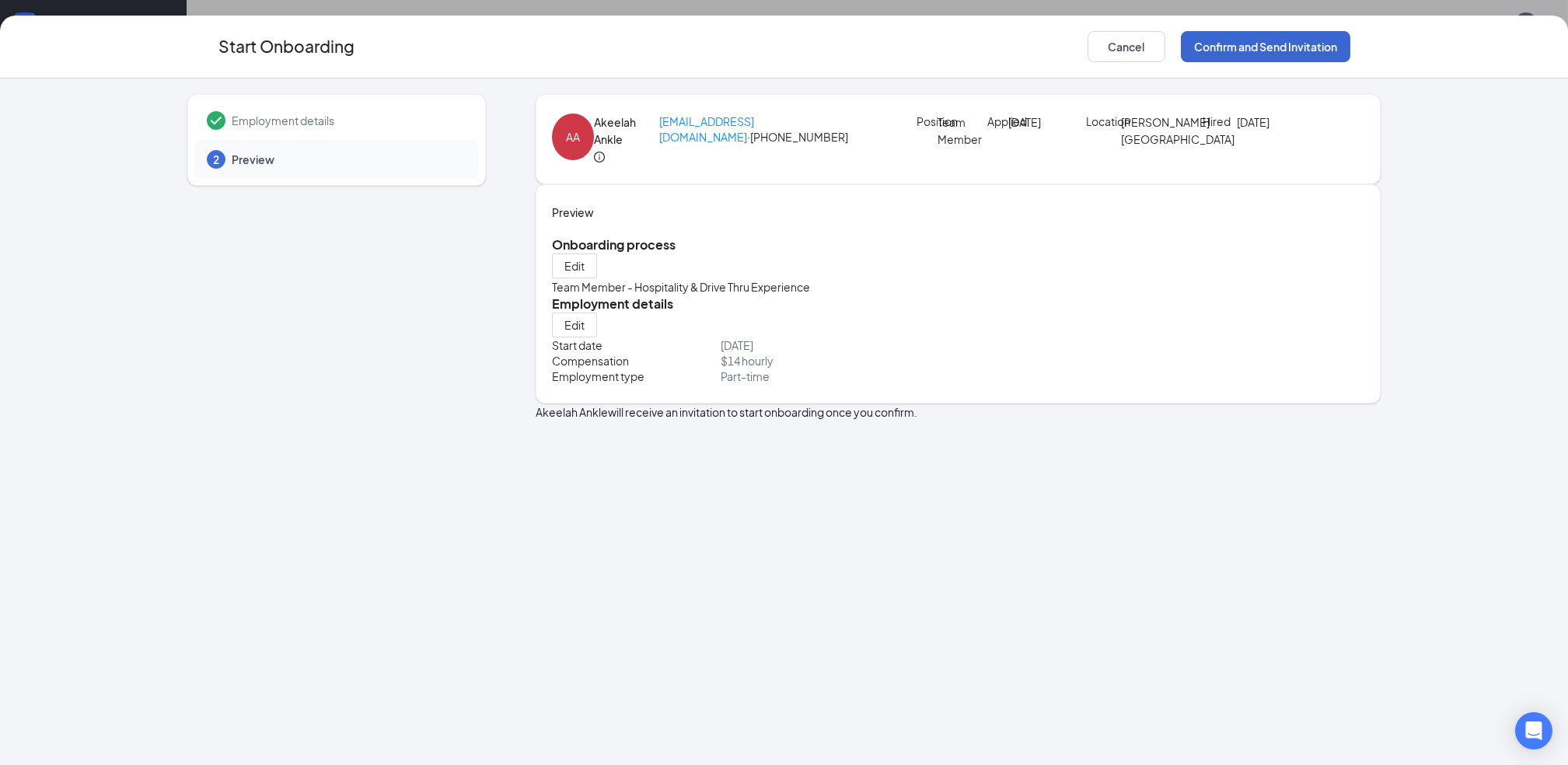
scroll to position [0, 0]
click at [1294, 42] on button "Confirm and Send Invitation" at bounding box center [1265, 46] width 169 height 31
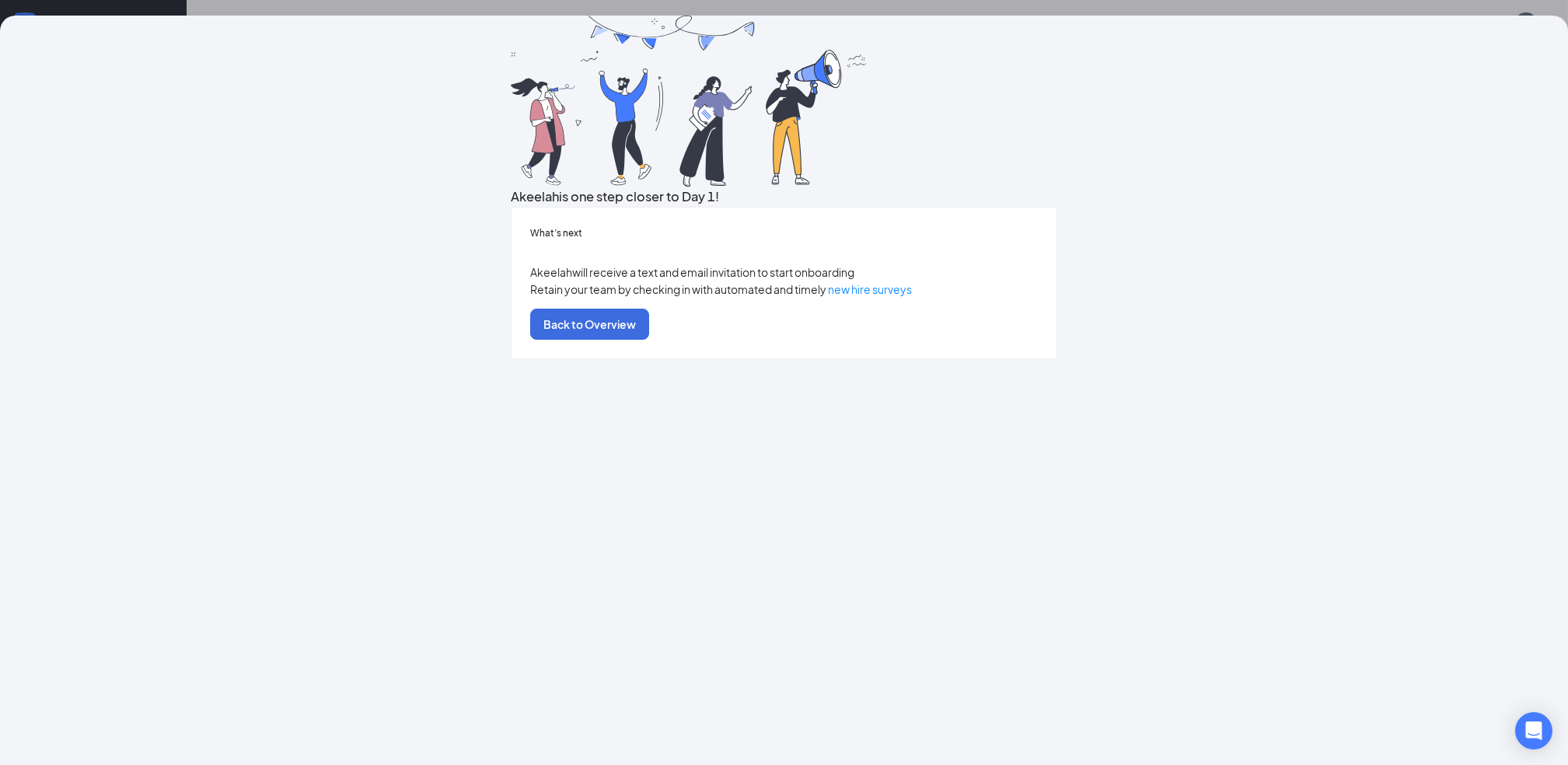
scroll to position [23, 0]
click at [1210, 66] on div "Akeelah is one step closer to Day 1! What’s next [PERSON_NAME] will receive a t…" at bounding box center [784, 187] width 1194 height 344
